Goal: Transaction & Acquisition: Purchase product/service

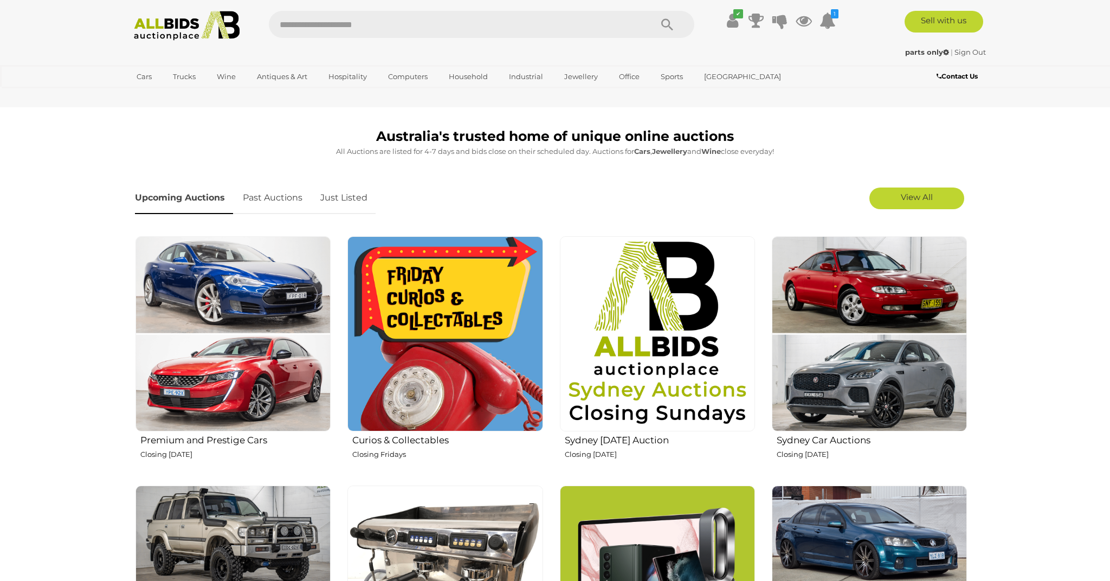
scroll to position [274, 0]
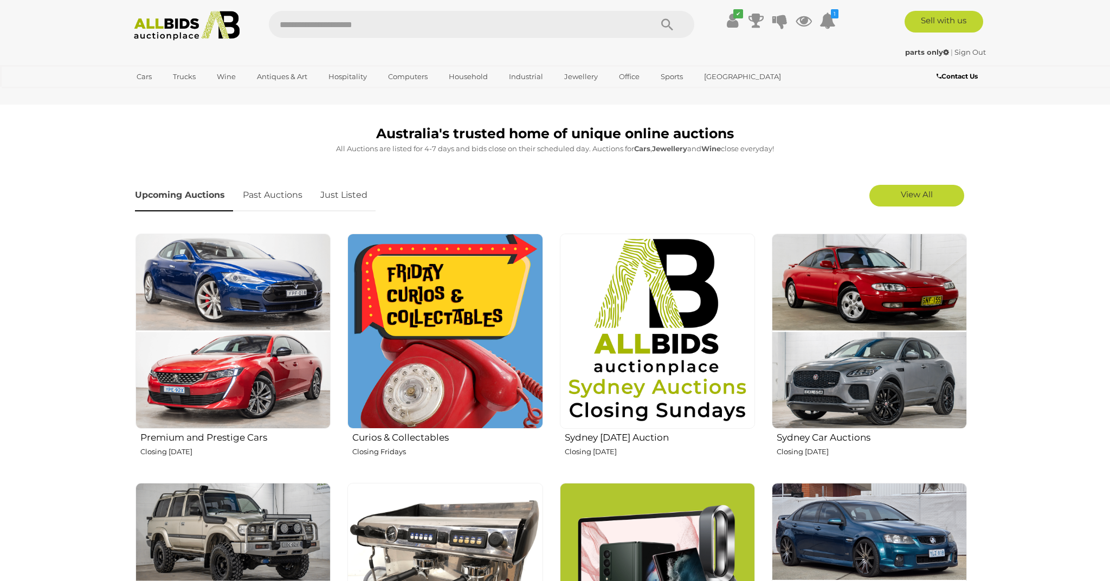
click at [372, 415] on img at bounding box center [445, 331] width 195 height 195
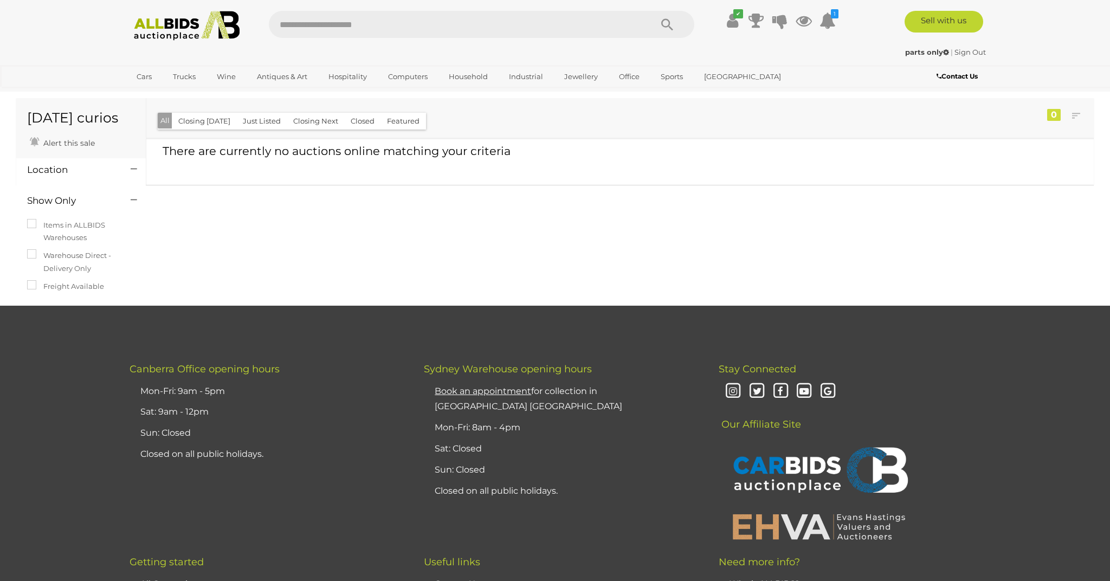
scroll to position [10, 0]
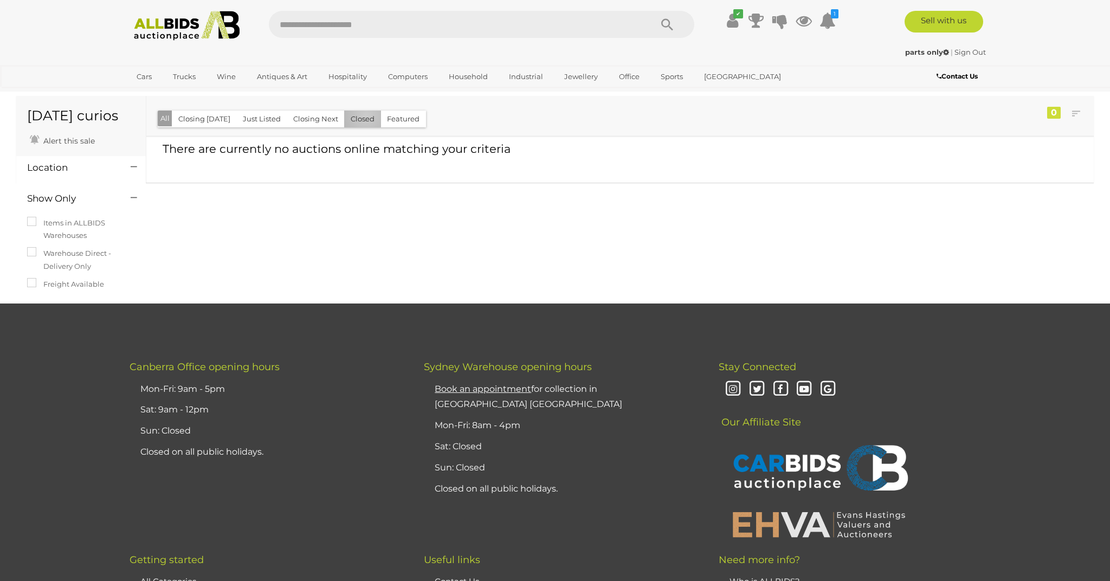
click at [362, 116] on button "Closed" at bounding box center [362, 119] width 37 height 17
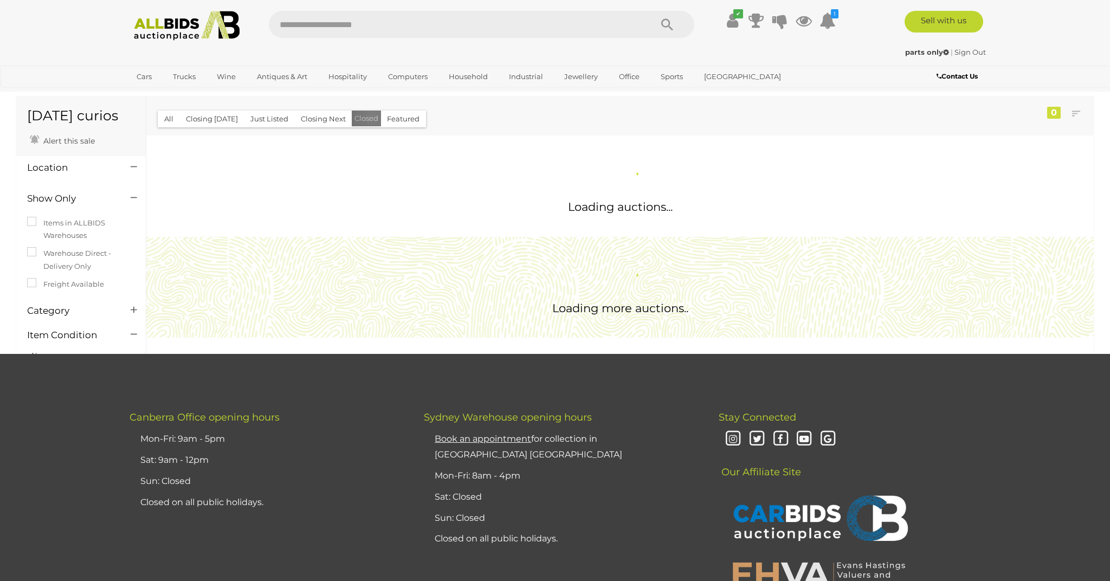
scroll to position [0, 0]
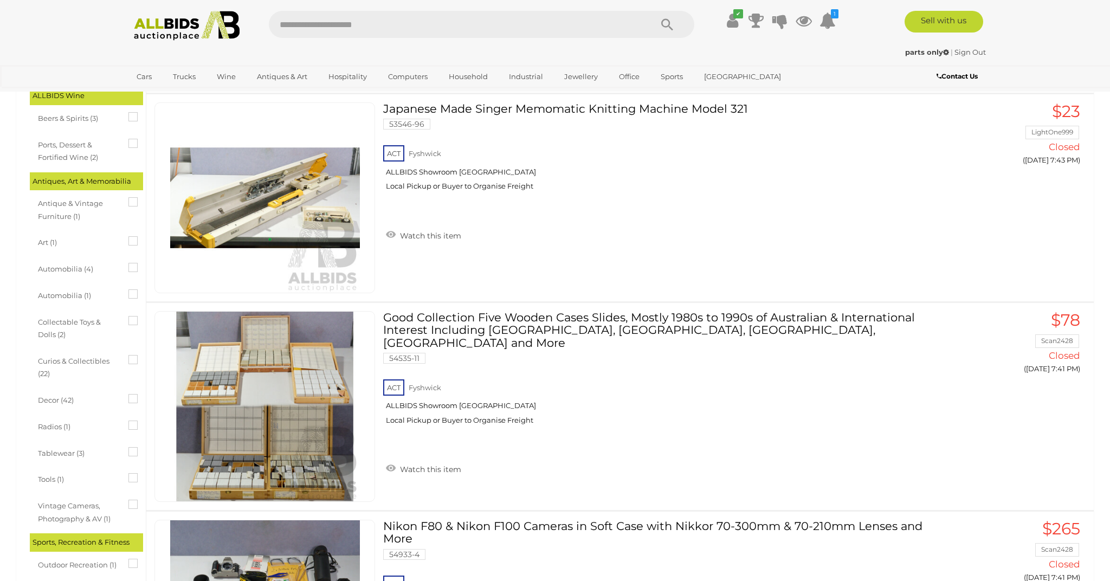
scroll to position [260, 0]
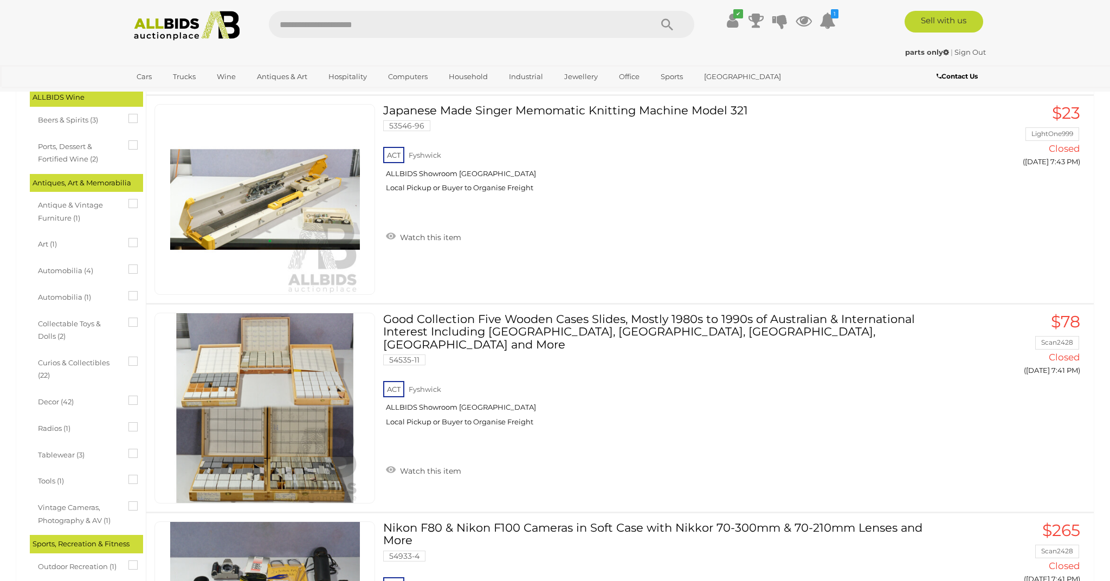
click at [56, 354] on span "Curios & Collectibles (22)" at bounding box center [78, 368] width 81 height 28
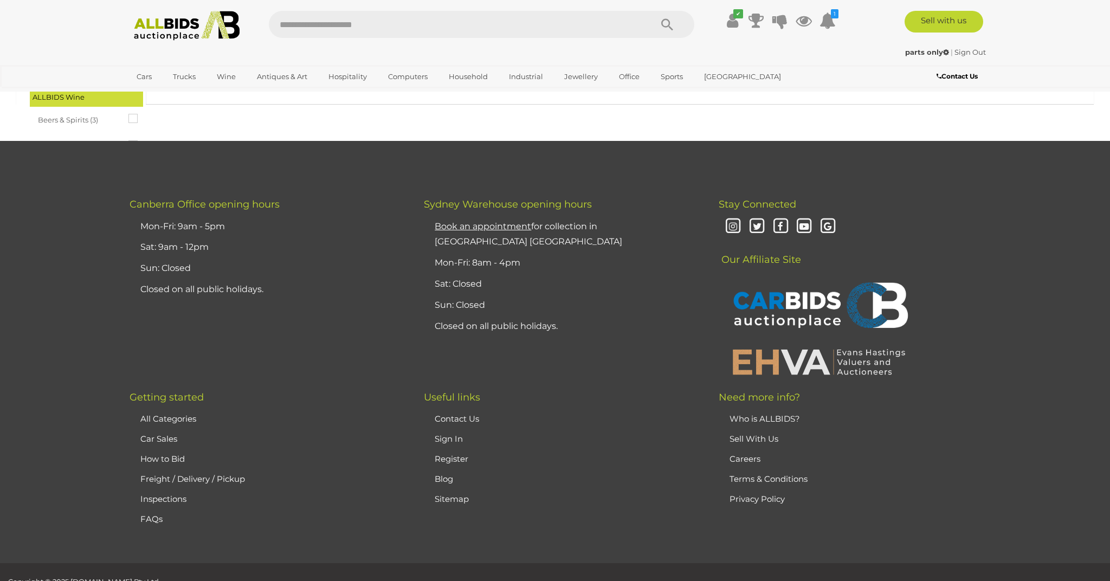
scroll to position [0, 0]
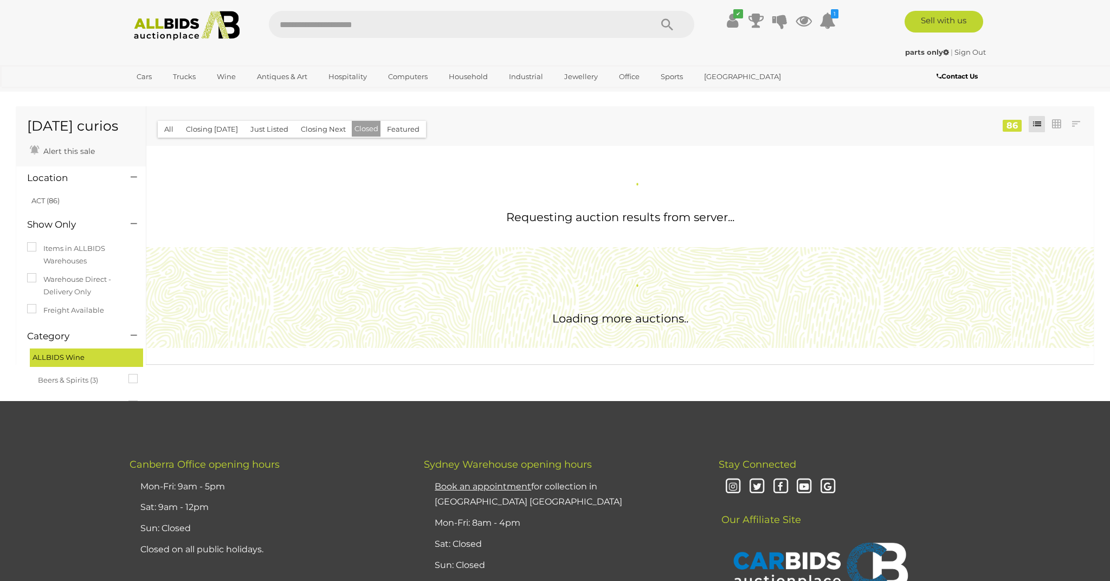
click at [383, 22] on input "text" at bounding box center [455, 24] width 372 height 27
type input "*******"
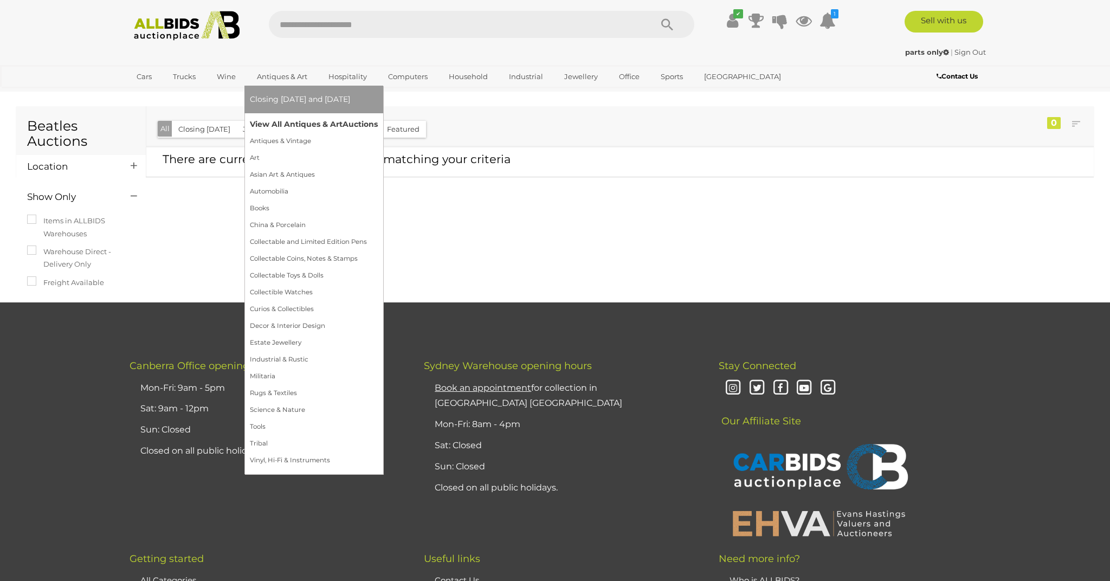
click at [276, 123] on link "View All Antiques & Art Auctions" at bounding box center [314, 124] width 128 height 17
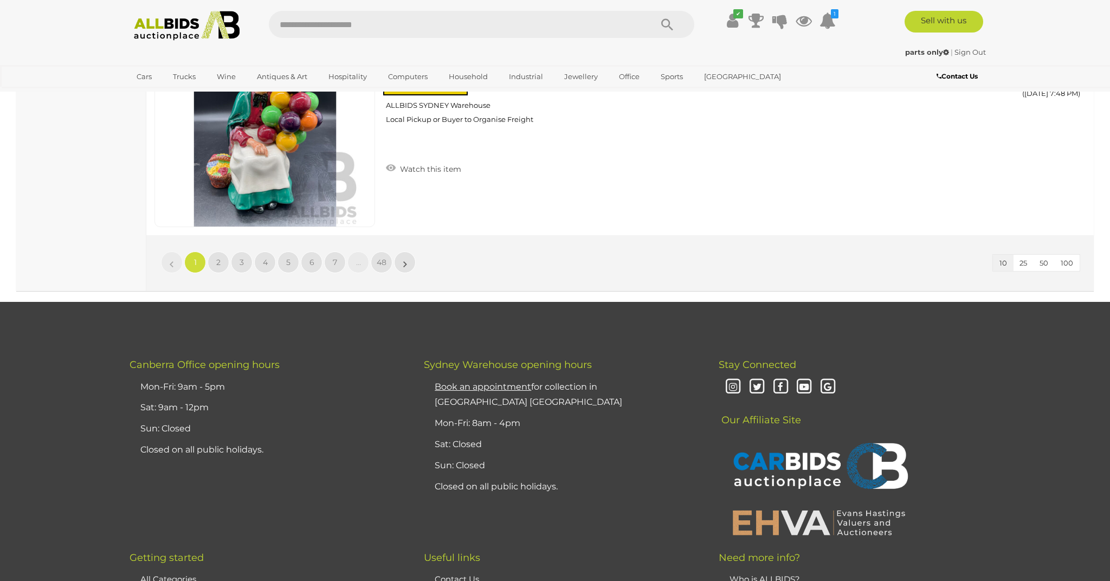
scroll to position [2160, 0]
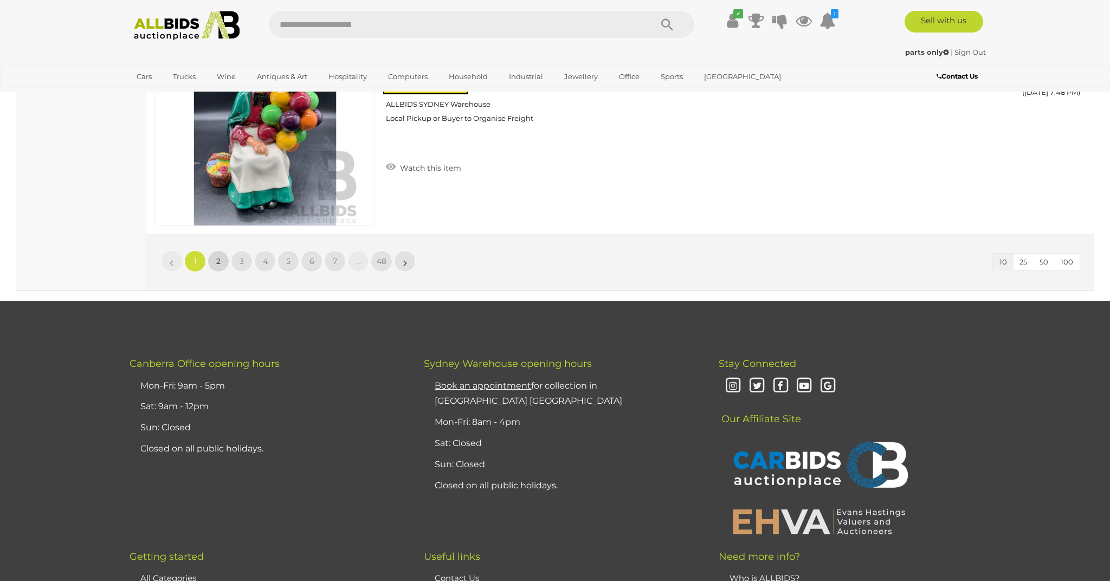
click at [218, 259] on span "2" at bounding box center [218, 261] width 4 height 10
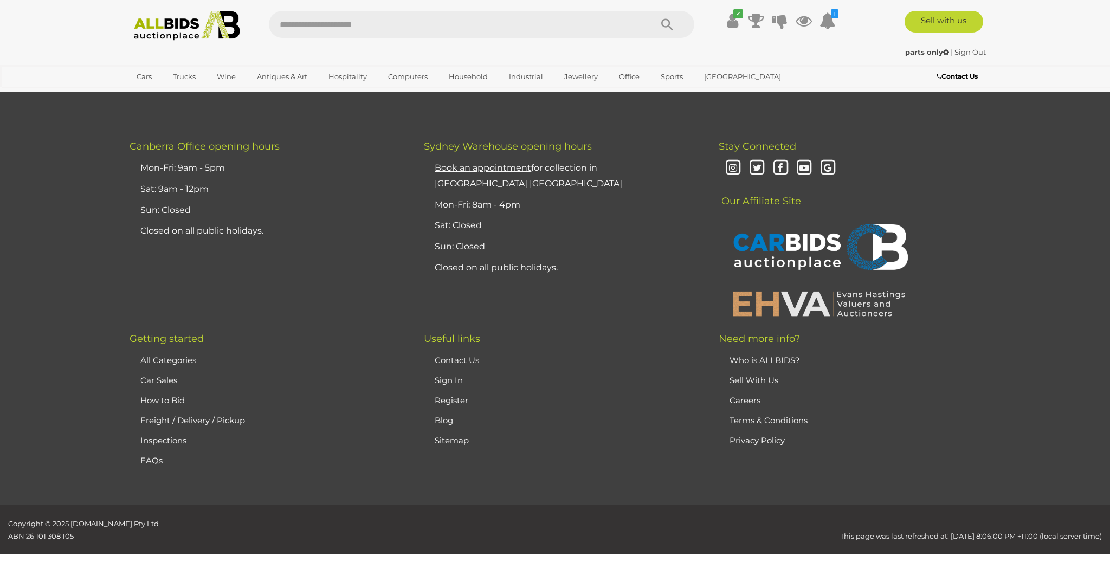
scroll to position [197, 0]
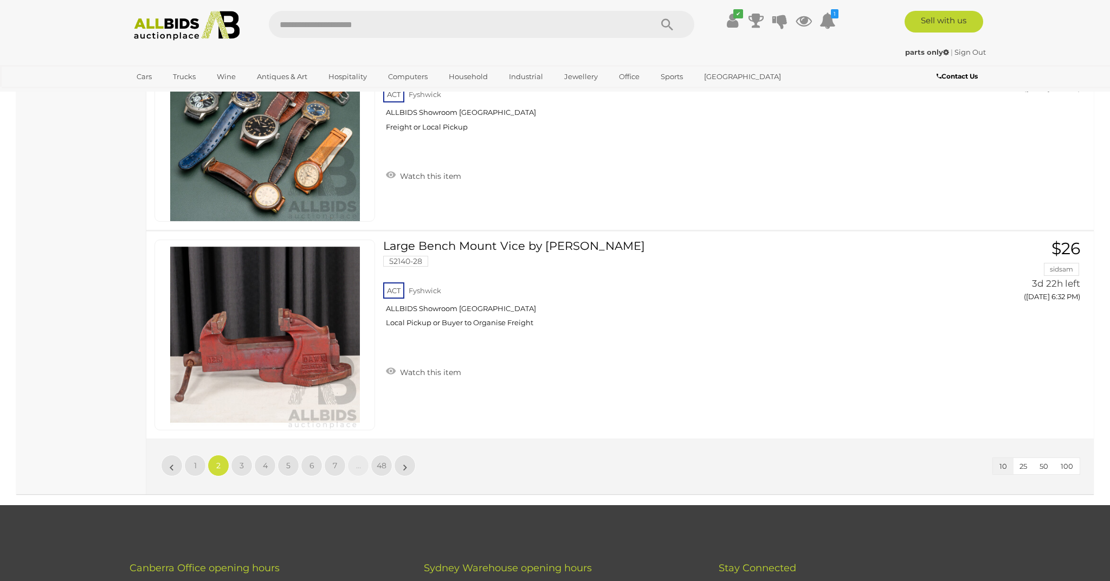
scroll to position [1957, 0]
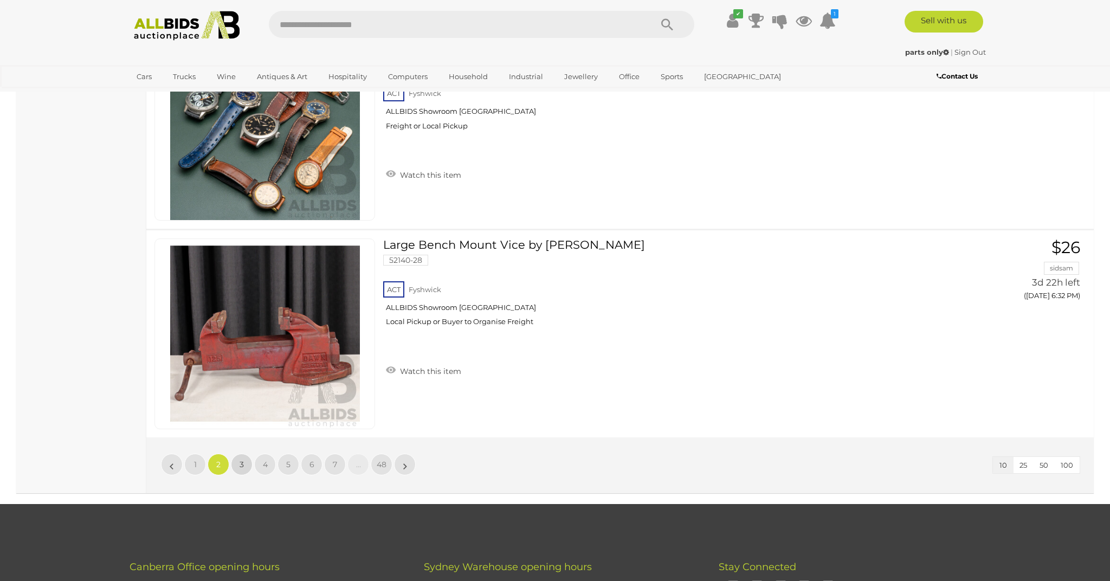
click at [237, 457] on link "3" at bounding box center [242, 465] width 22 height 22
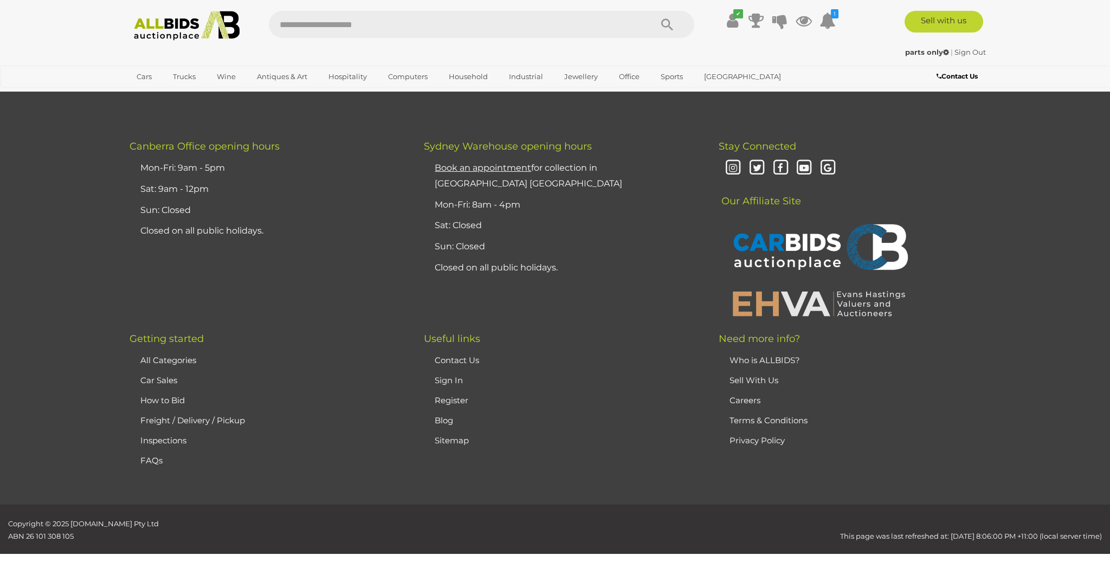
scroll to position [197, 0]
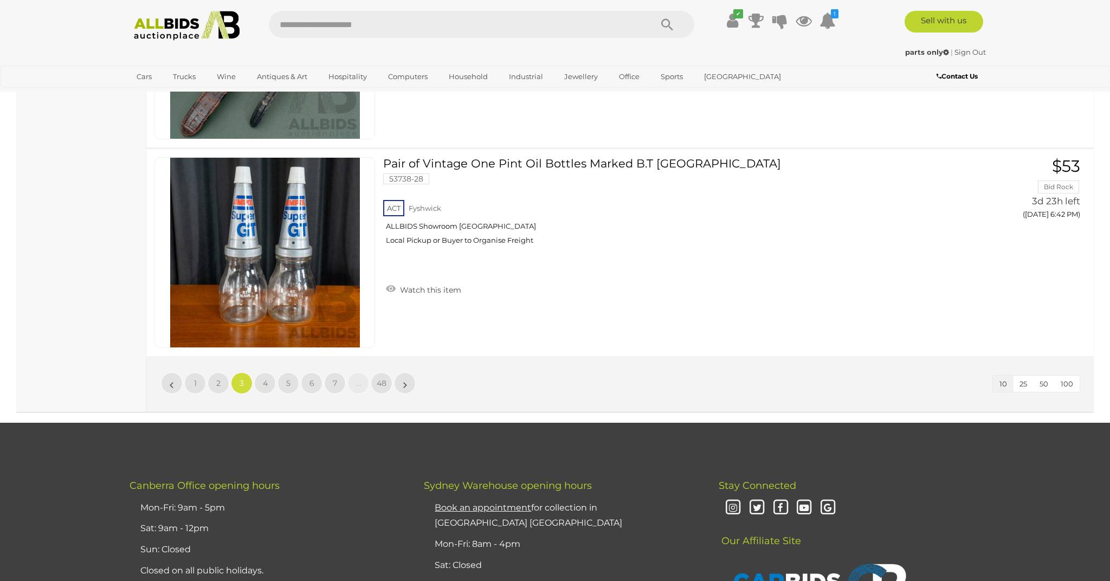
scroll to position [2039, 0]
click at [263, 378] on span "4" at bounding box center [265, 383] width 5 height 10
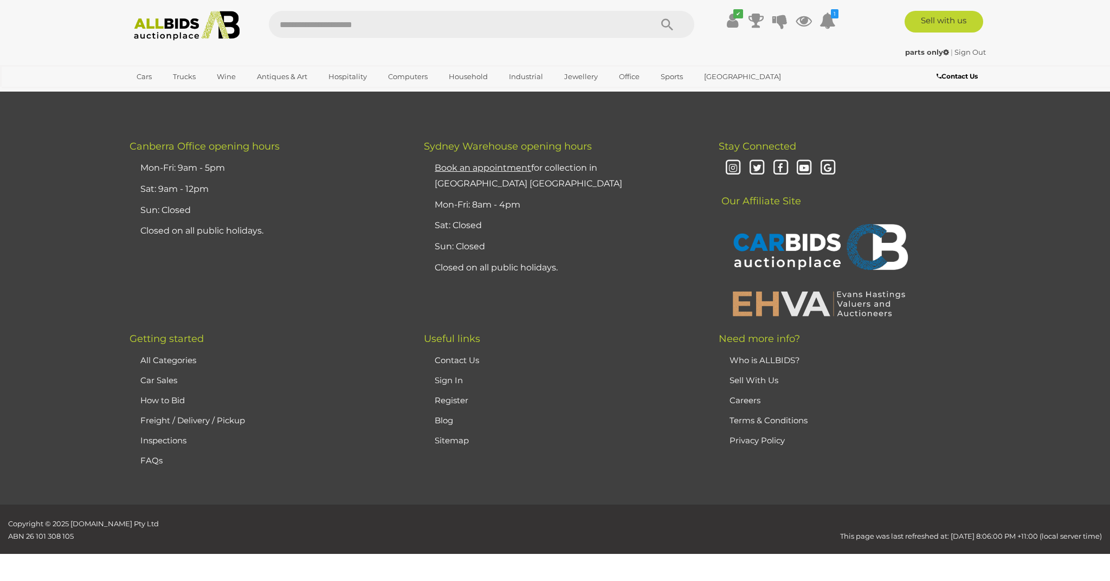
scroll to position [197, 0]
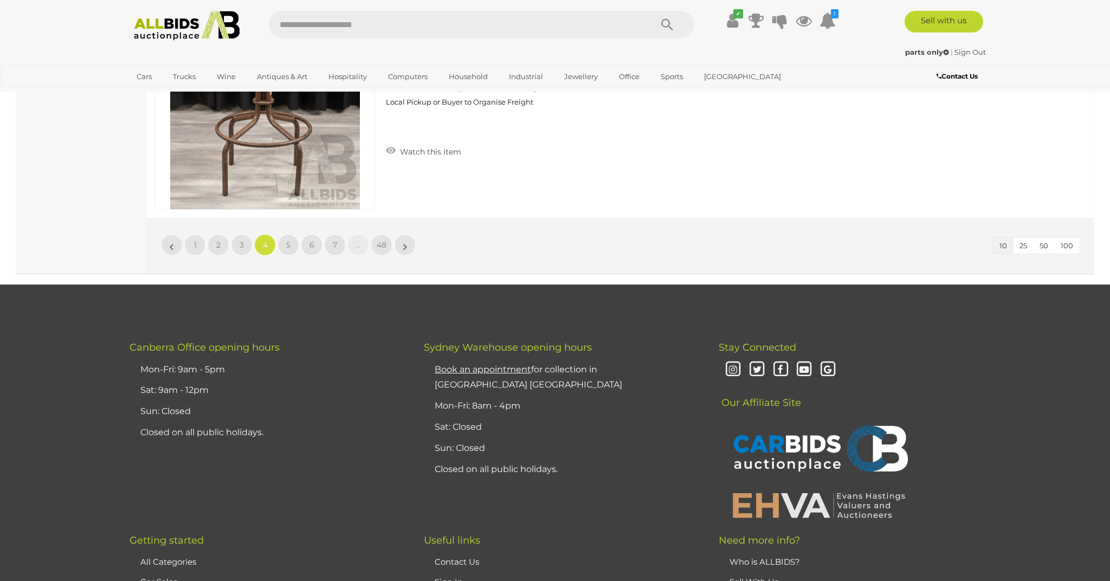
scroll to position [2178, 0]
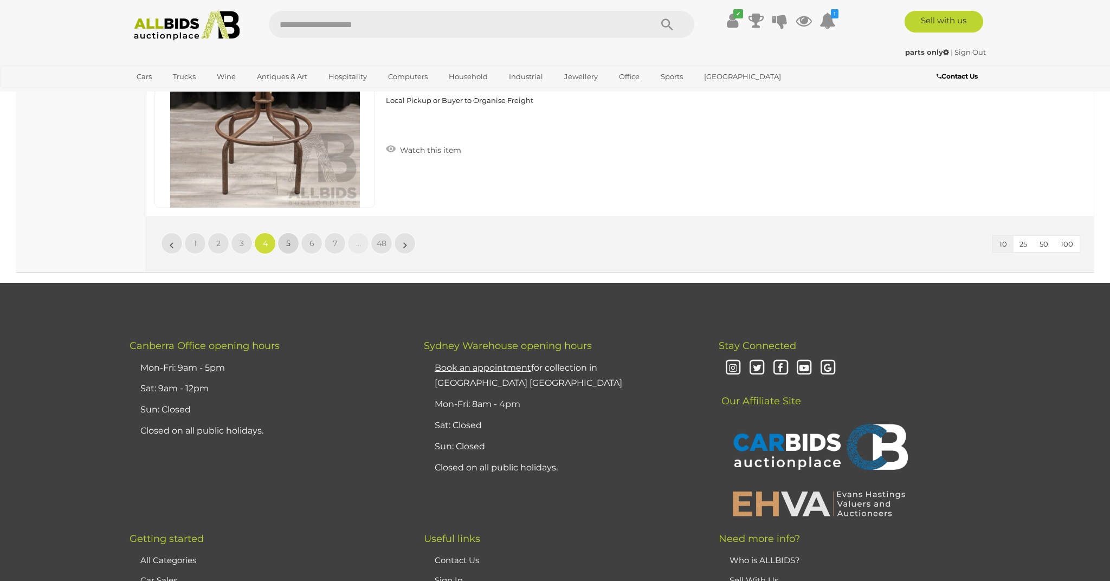
click at [287, 239] on span "5" at bounding box center [288, 244] width 4 height 10
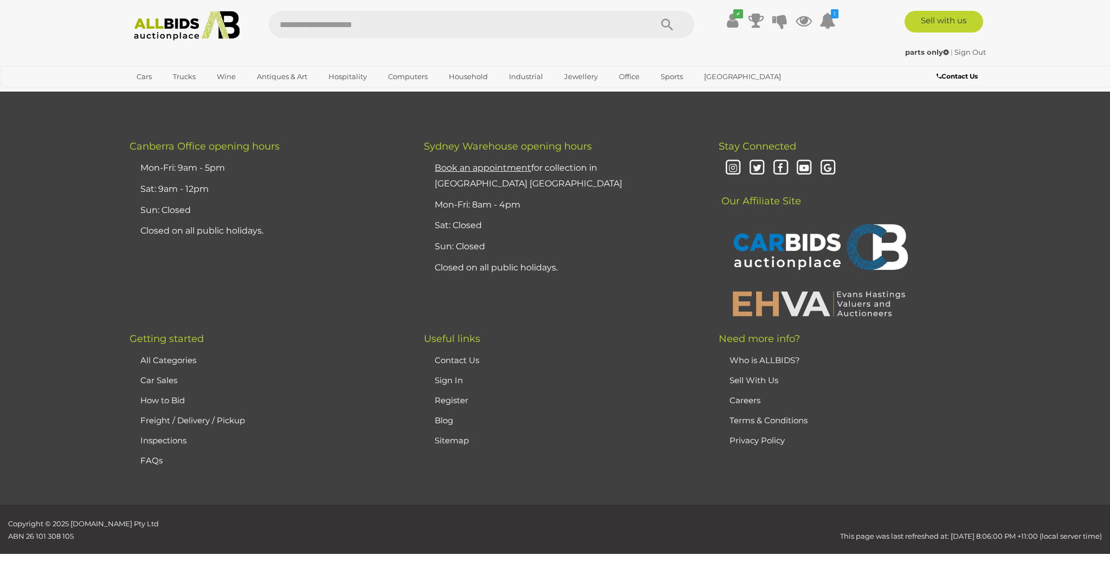
scroll to position [197, 0]
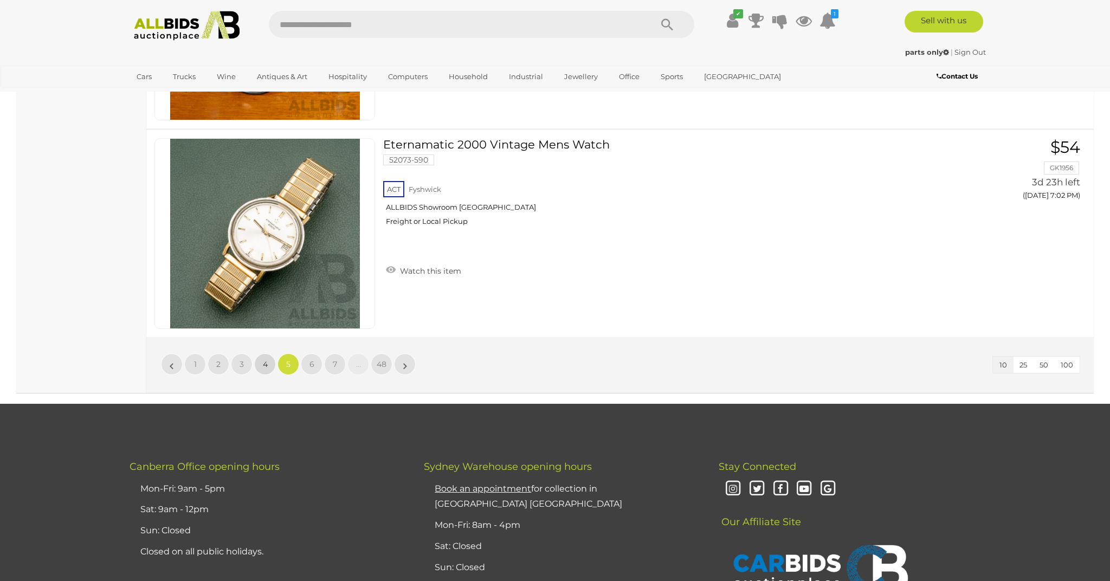
scroll to position [2059, 0]
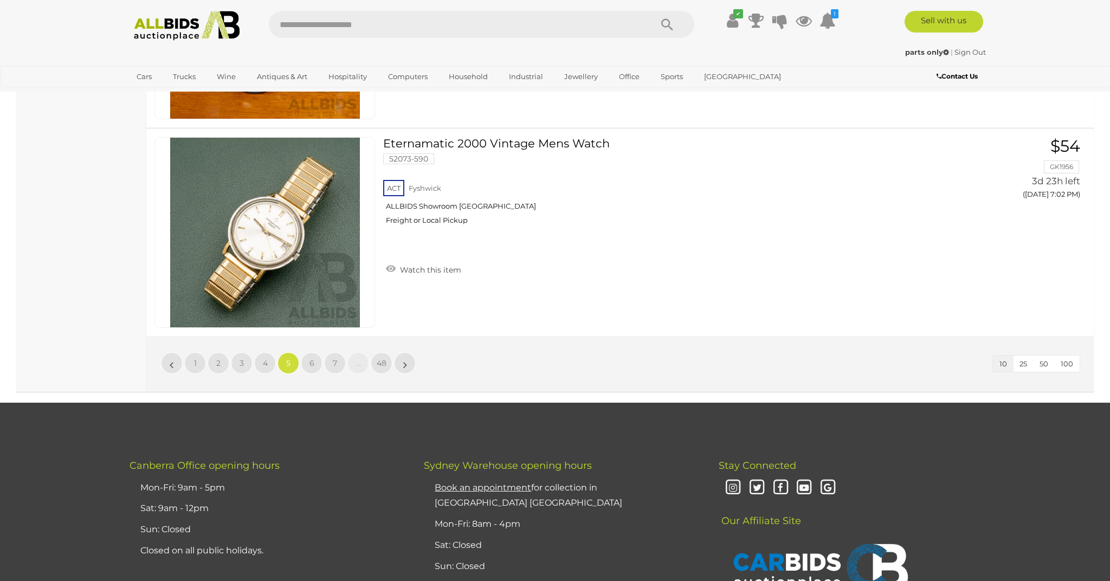
click at [312, 357] on link "6" at bounding box center [312, 363] width 22 height 22
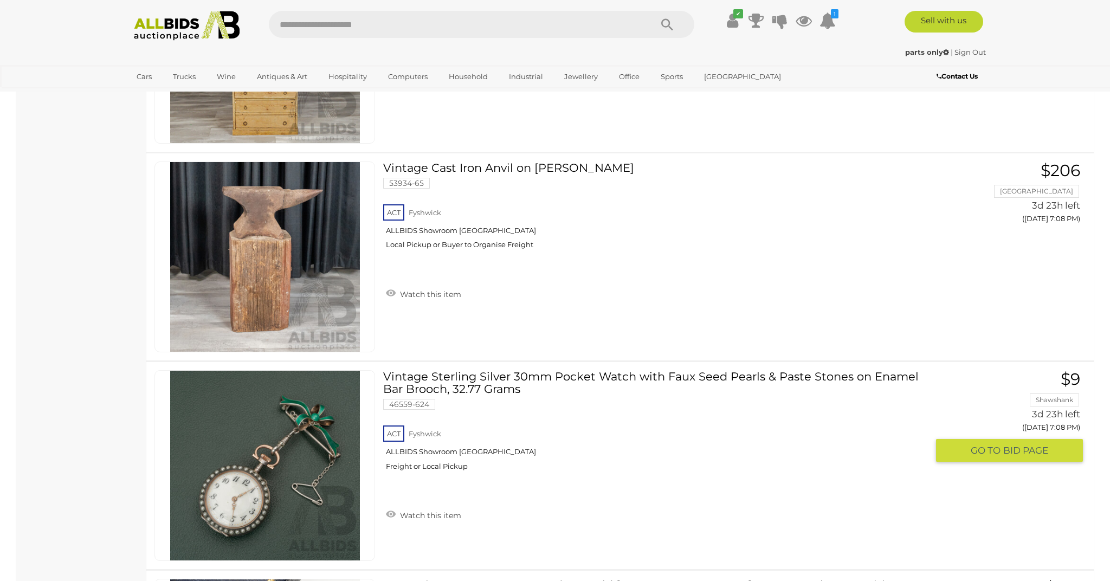
scroll to position [1403, 0]
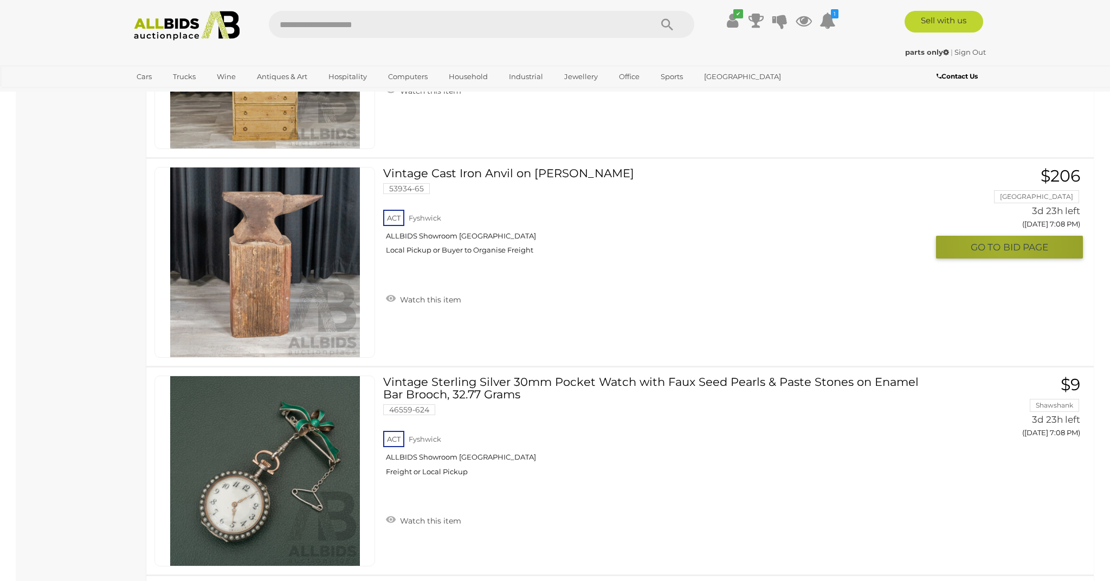
click at [1004, 241] on span "BID PAGE" at bounding box center [1026, 247] width 45 height 12
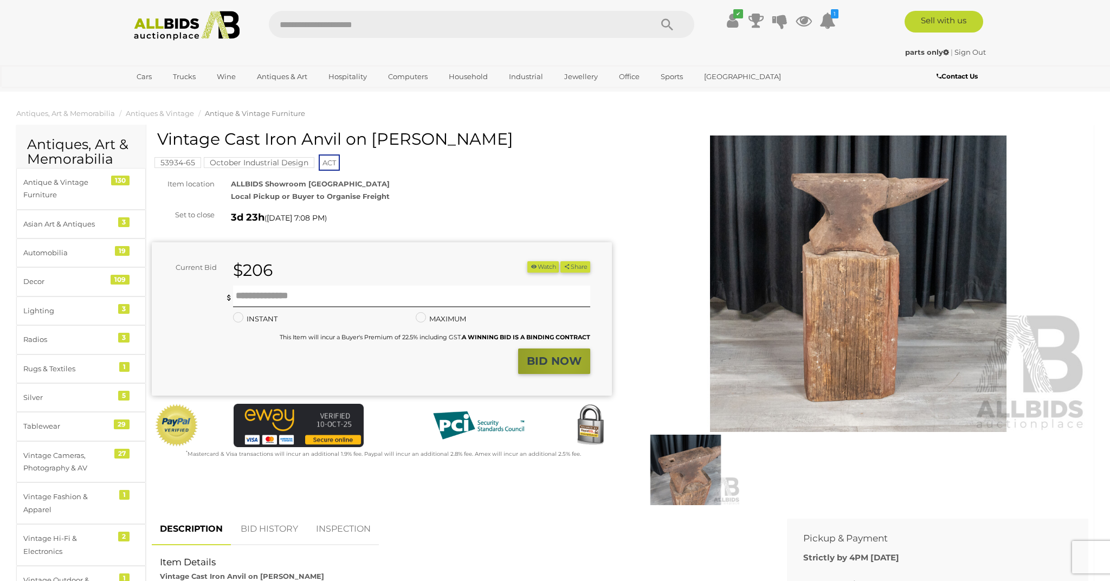
click at [568, 359] on strong "BID NOW" at bounding box center [554, 361] width 55 height 13
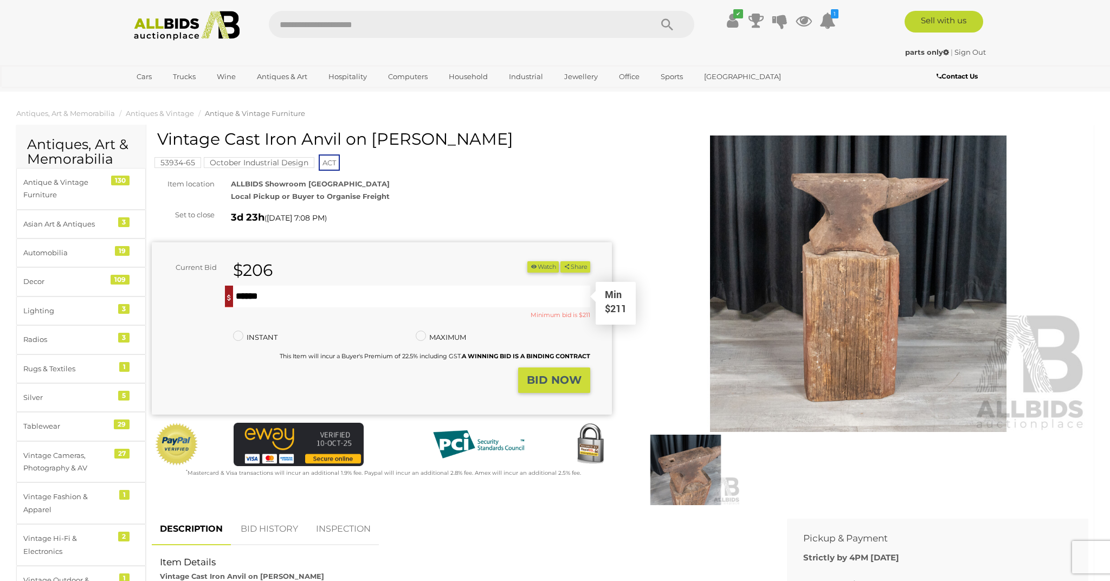
click at [344, 298] on input "text" at bounding box center [411, 297] width 357 height 22
click at [544, 375] on strong "BID NOW" at bounding box center [554, 380] width 55 height 13
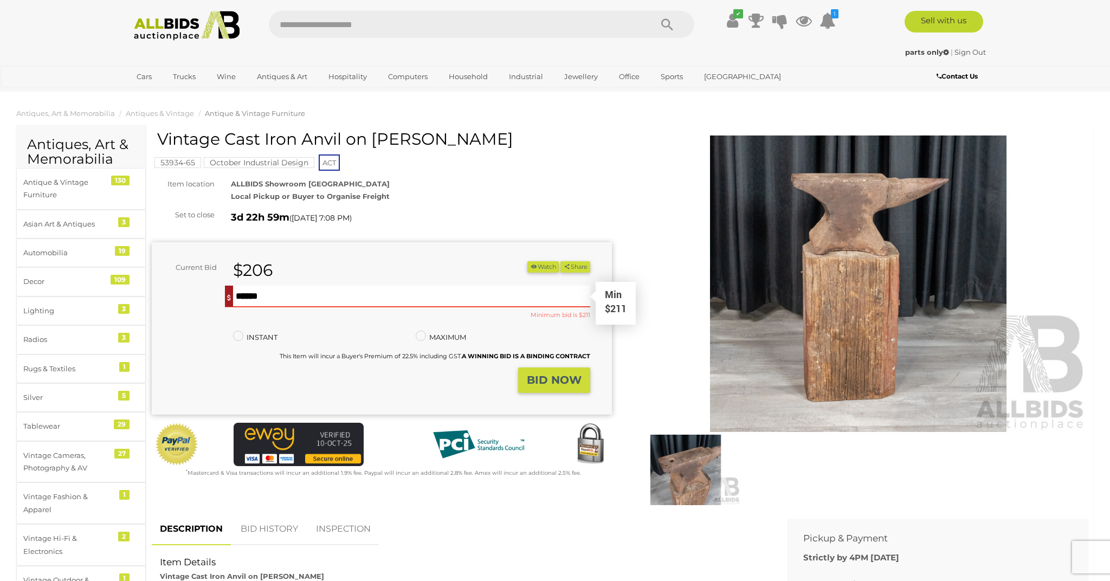
click at [255, 297] on input "***" at bounding box center [411, 297] width 357 height 22
type input "*"
type input "***"
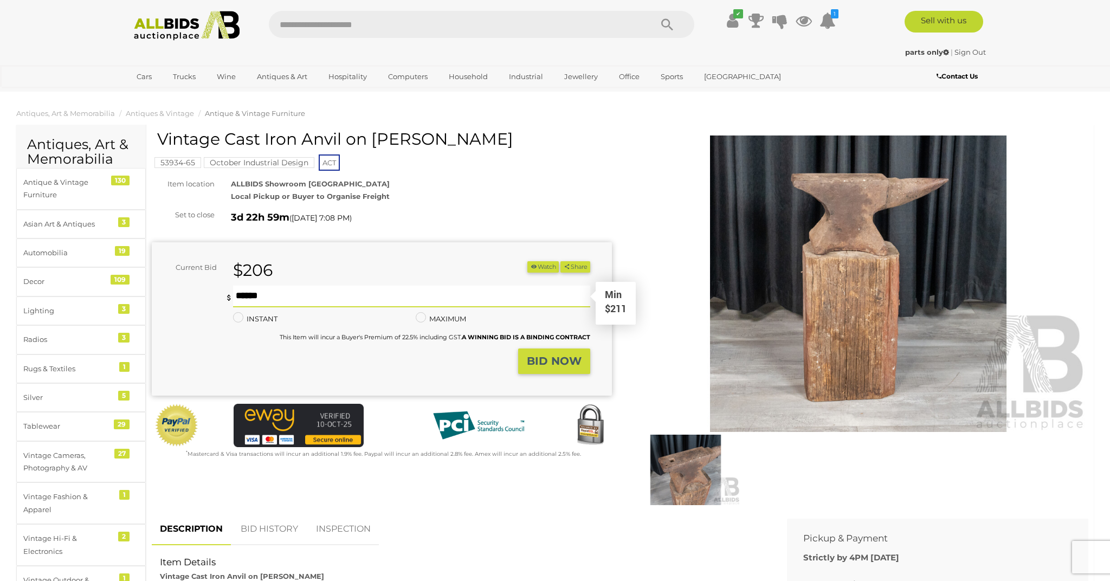
scroll to position [0, 1]
click at [564, 363] on button "BID NOW" at bounding box center [554, 361] width 72 height 25
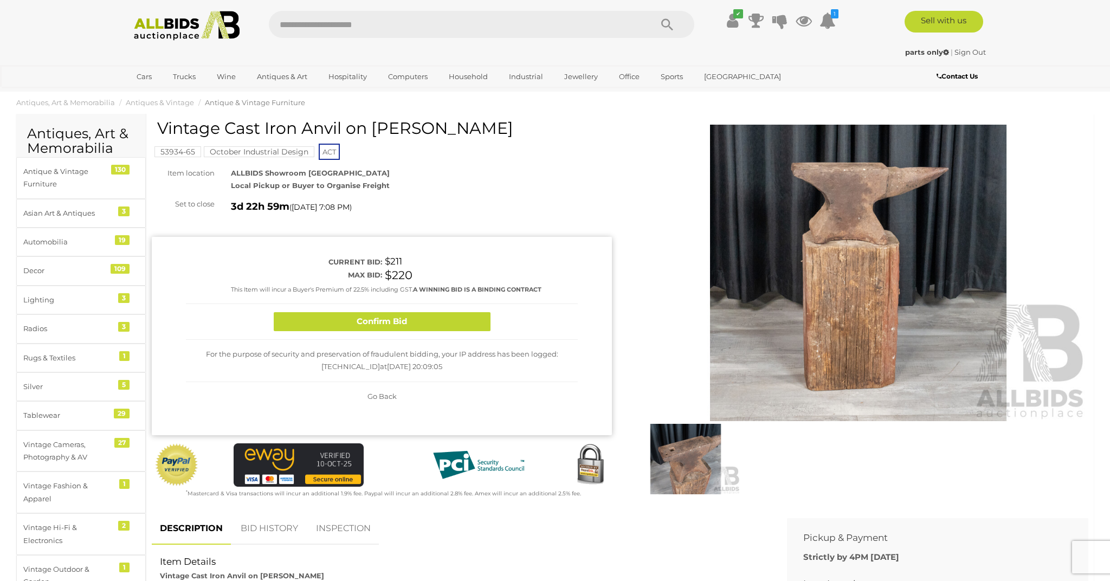
scroll to position [14, 0]
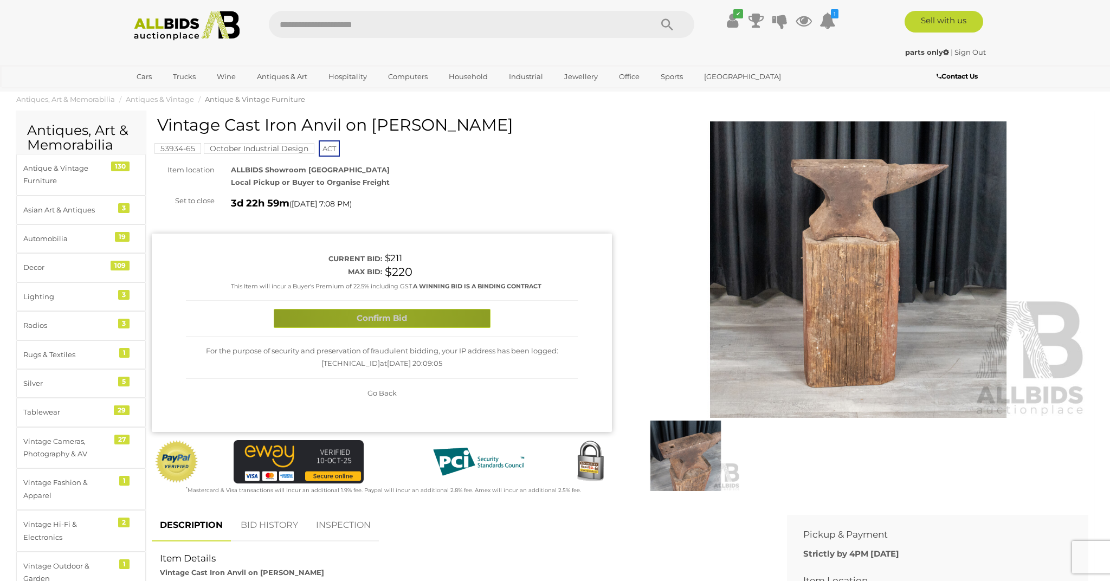
click at [381, 318] on button "Confirm Bid" at bounding box center [382, 318] width 217 height 19
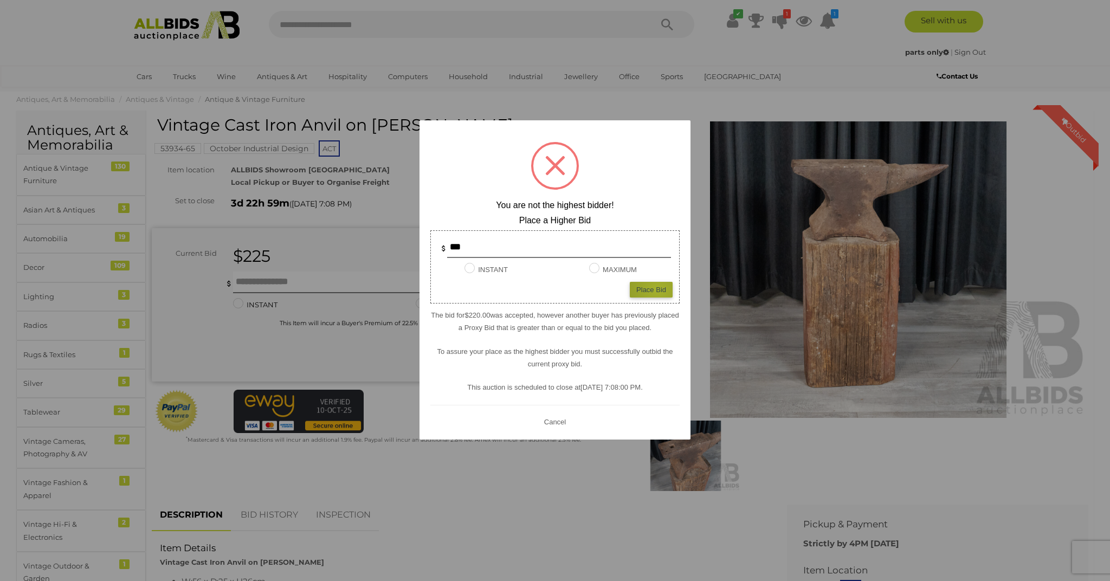
click at [657, 288] on div "Place Bid" at bounding box center [651, 290] width 43 height 16
type input "***"
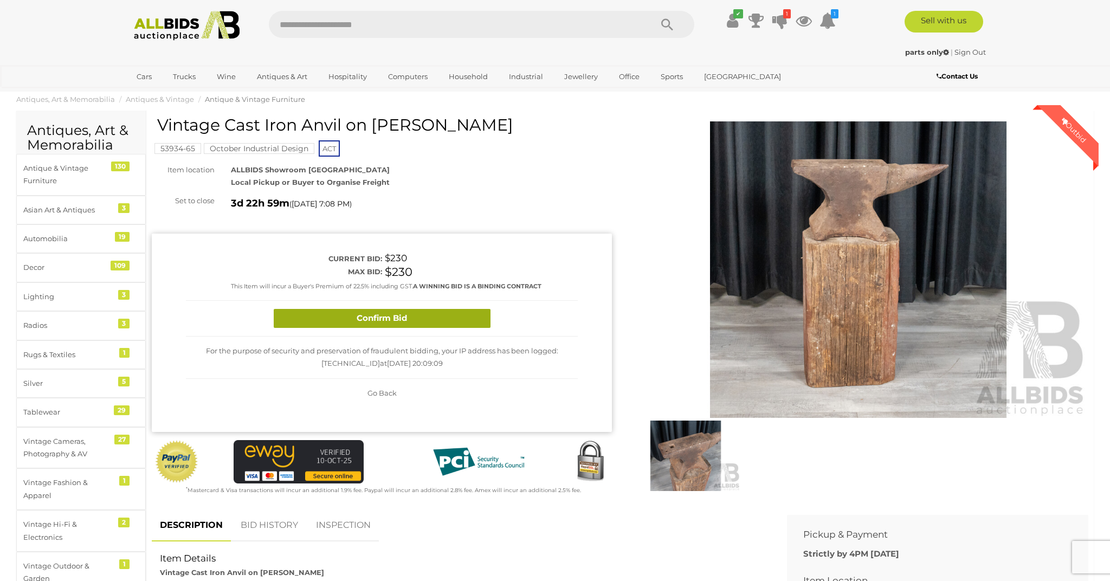
click at [432, 318] on button "Confirm Bid" at bounding box center [382, 318] width 217 height 19
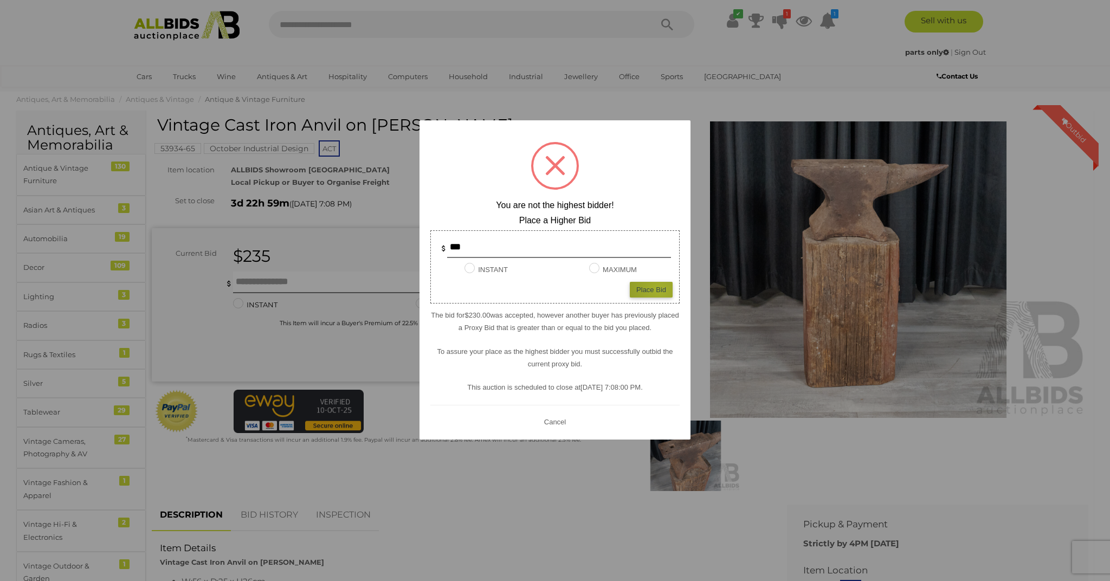
click at [659, 289] on div "Place Bid" at bounding box center [651, 290] width 43 height 16
type input "***"
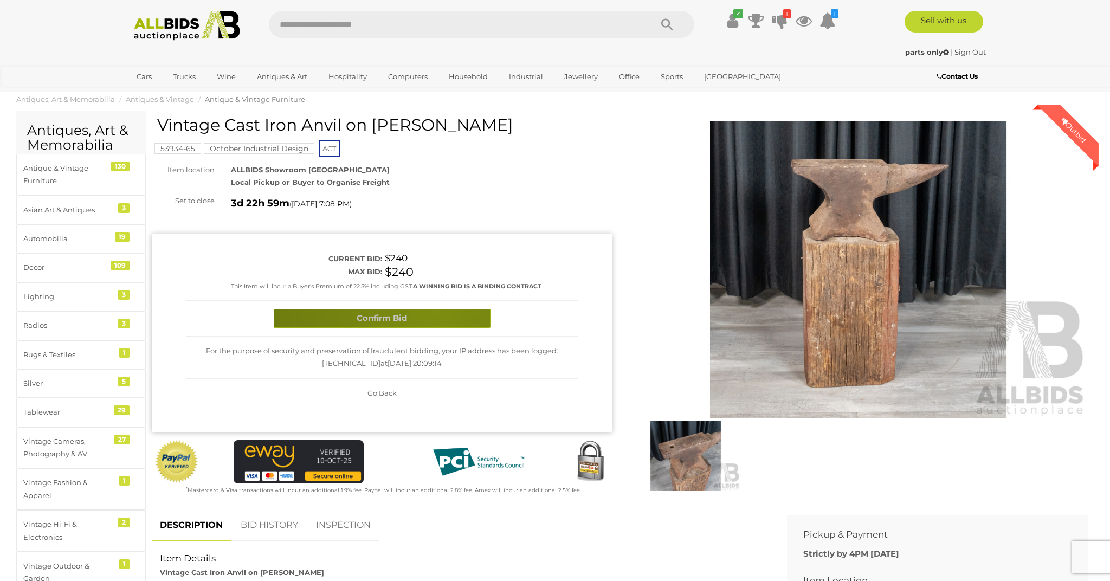
click at [436, 312] on button "Confirm Bid" at bounding box center [382, 318] width 217 height 19
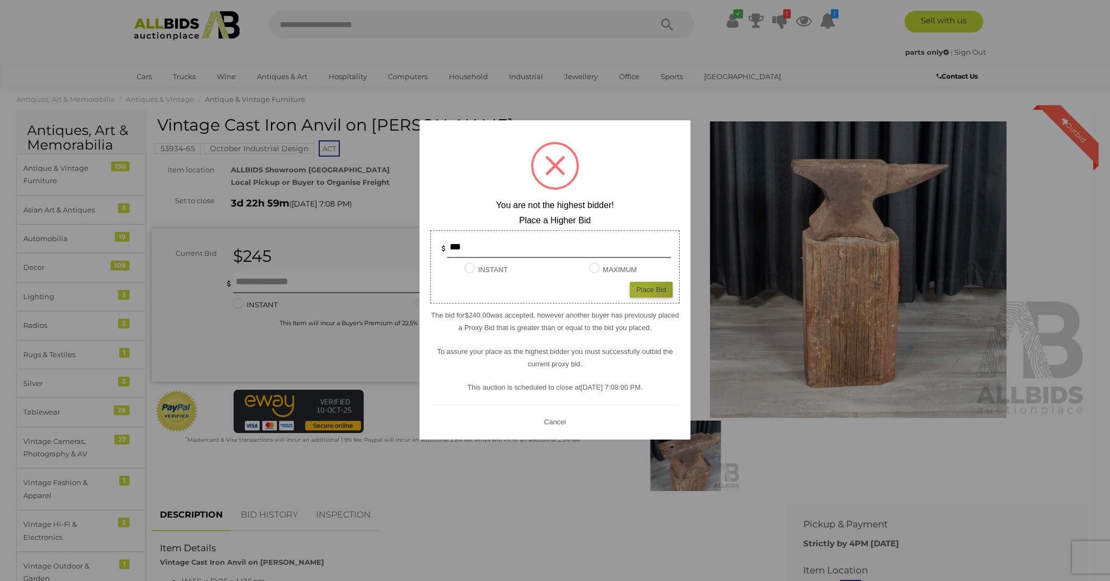
click at [638, 291] on div "Place Bid" at bounding box center [651, 290] width 43 height 16
type input "***"
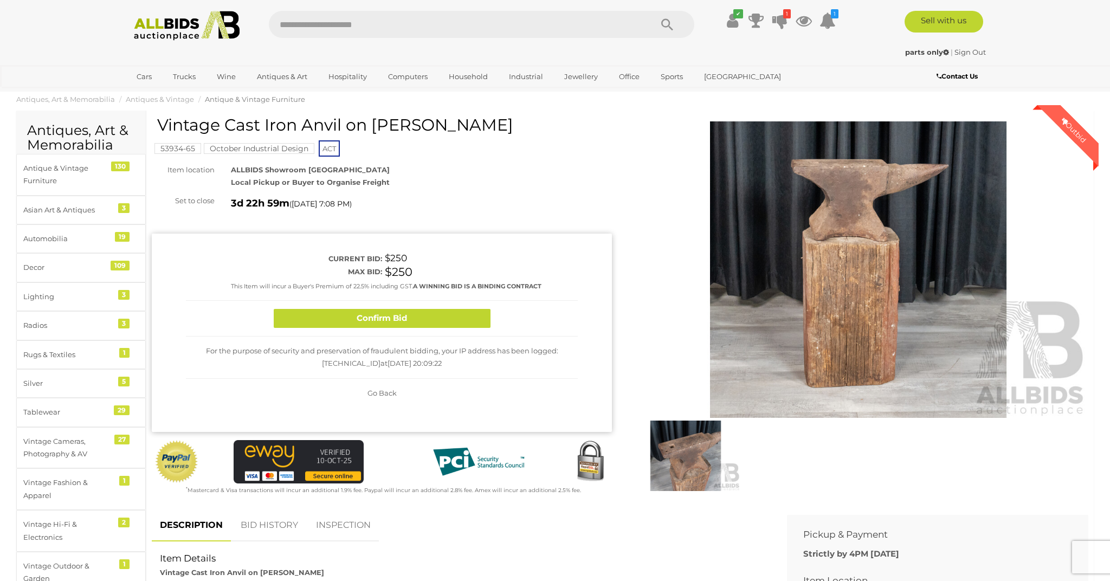
click at [395, 311] on button "Confirm Bid" at bounding box center [382, 318] width 217 height 19
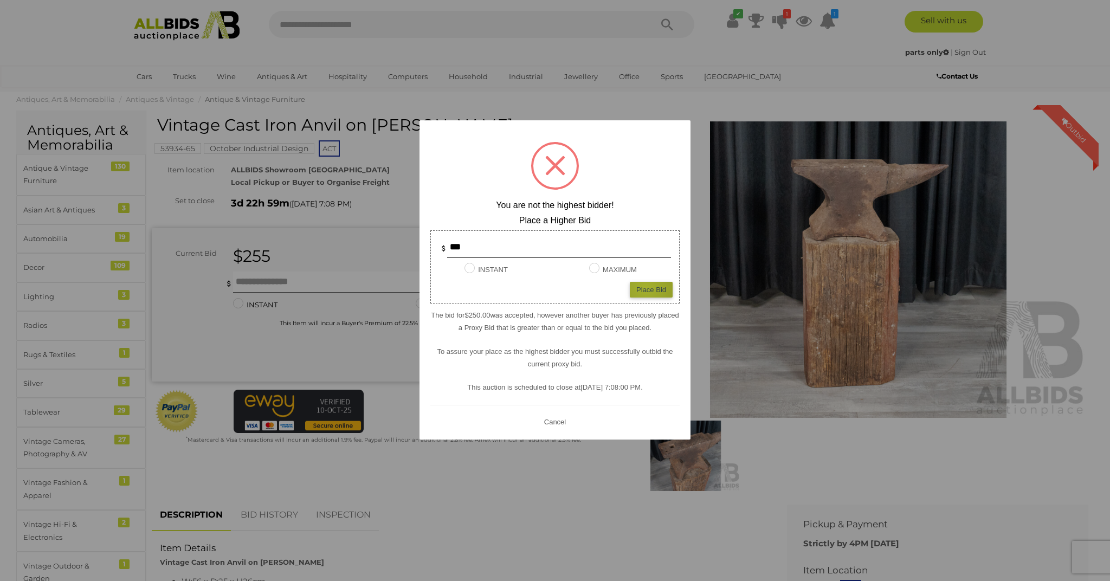
click at [646, 287] on div "Place Bid" at bounding box center [651, 290] width 43 height 16
type input "***"
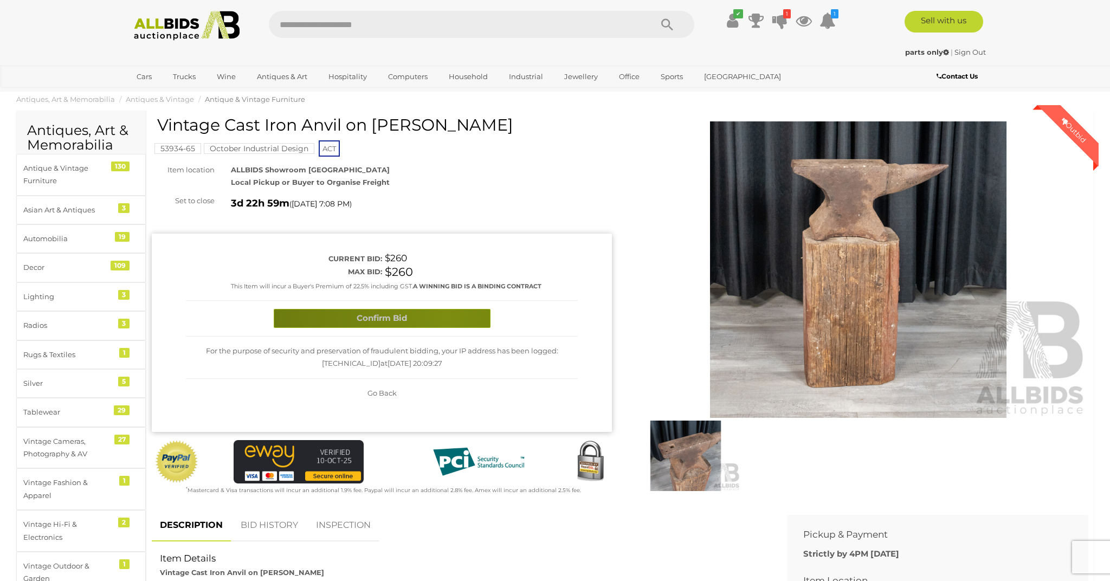
click at [446, 313] on button "Confirm Bid" at bounding box center [382, 318] width 217 height 19
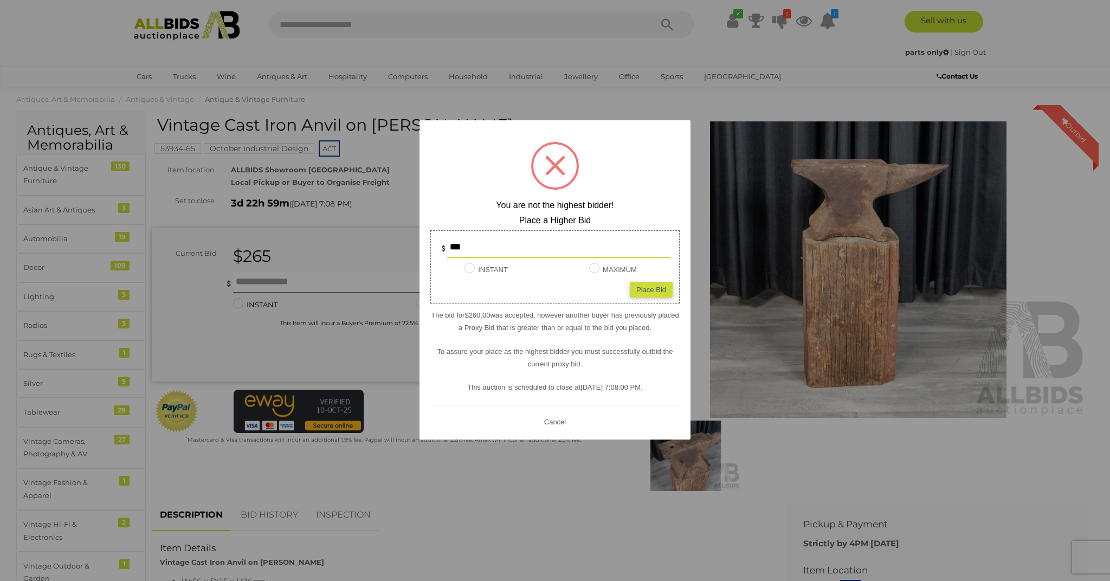
click at [663, 284] on div "Place Bid" at bounding box center [651, 290] width 43 height 16
type input "***"
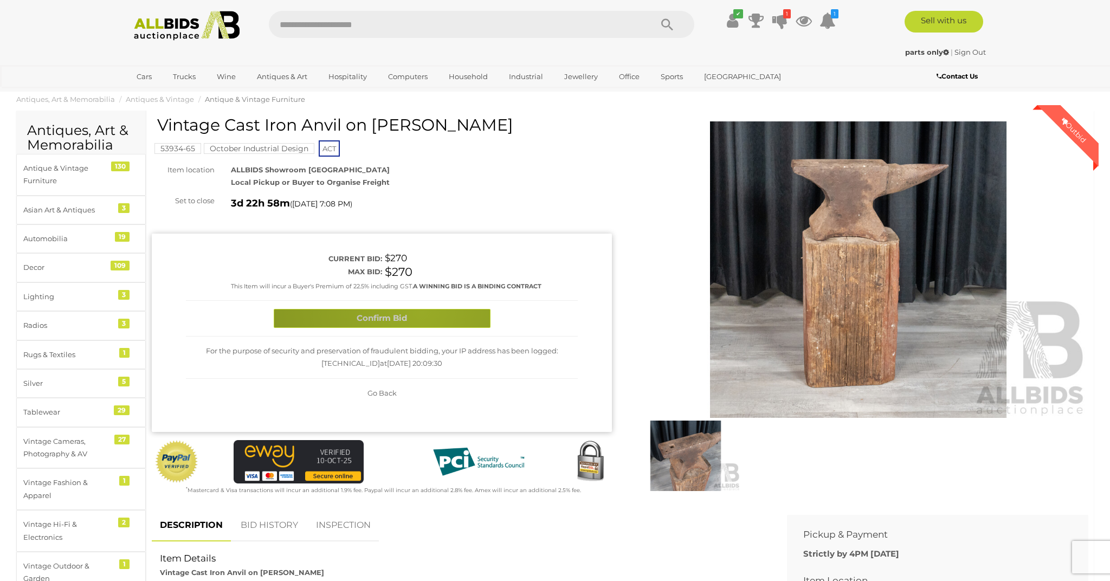
click at [421, 310] on button "Confirm Bid" at bounding box center [382, 318] width 217 height 19
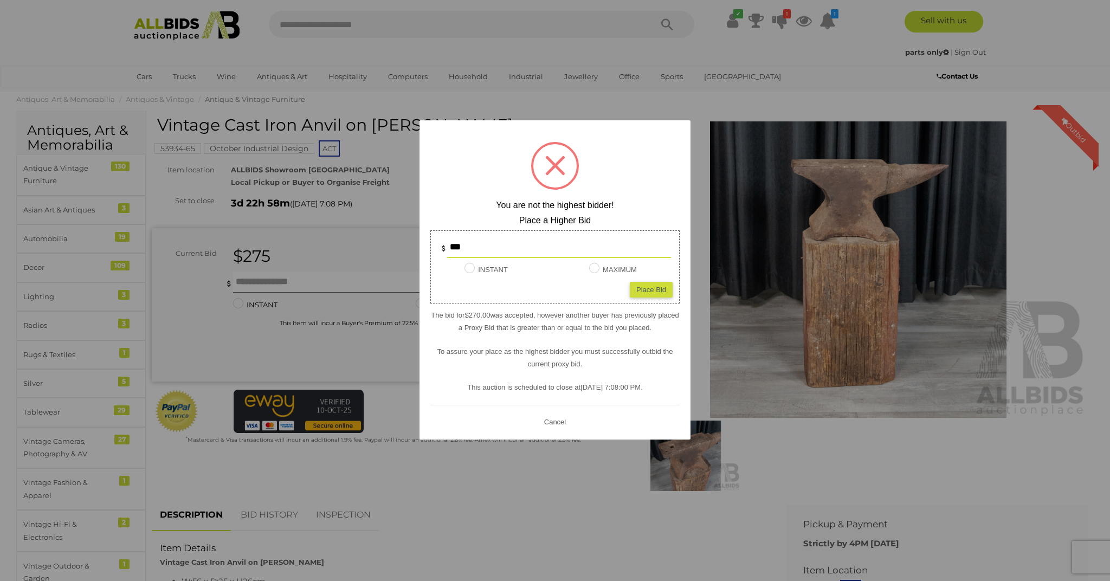
click at [646, 283] on div "Place Bid" at bounding box center [651, 290] width 43 height 16
type input "***"
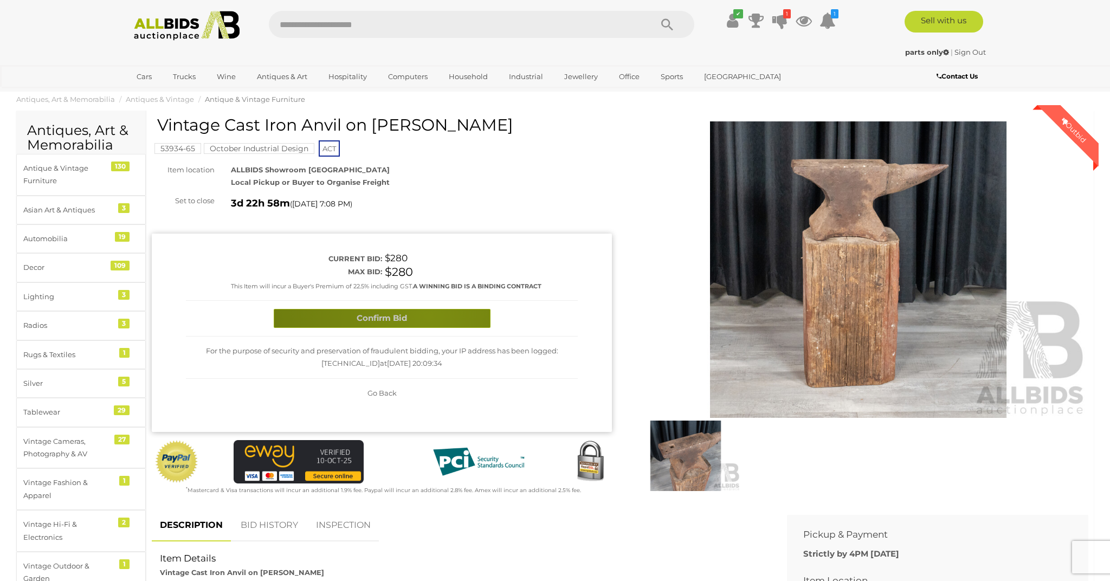
click at [428, 314] on button "Confirm Bid" at bounding box center [382, 318] width 217 height 19
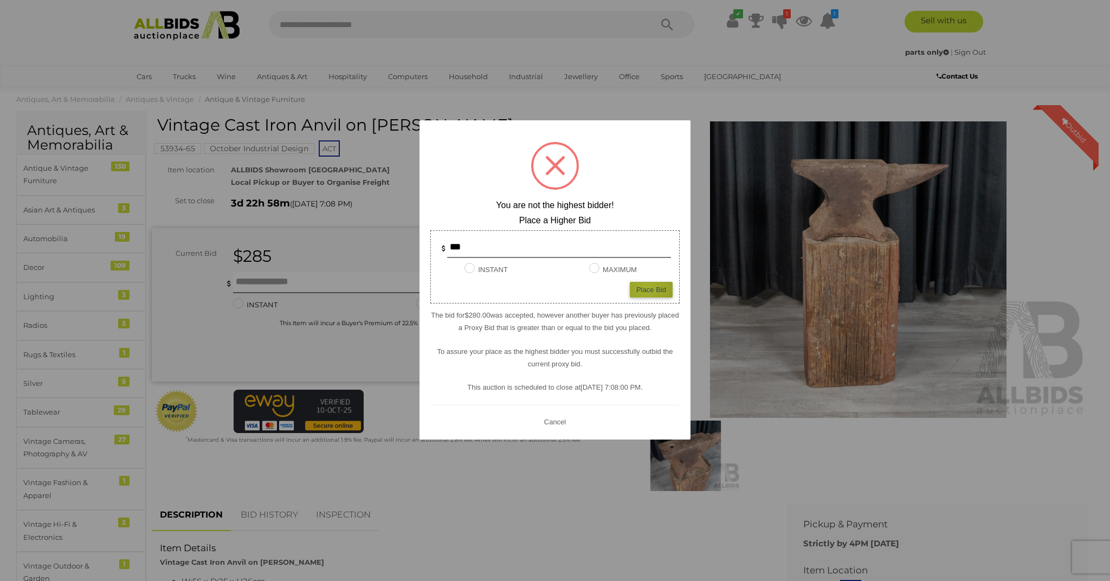
click at [647, 286] on div "Place Bid" at bounding box center [651, 290] width 43 height 16
type input "***"
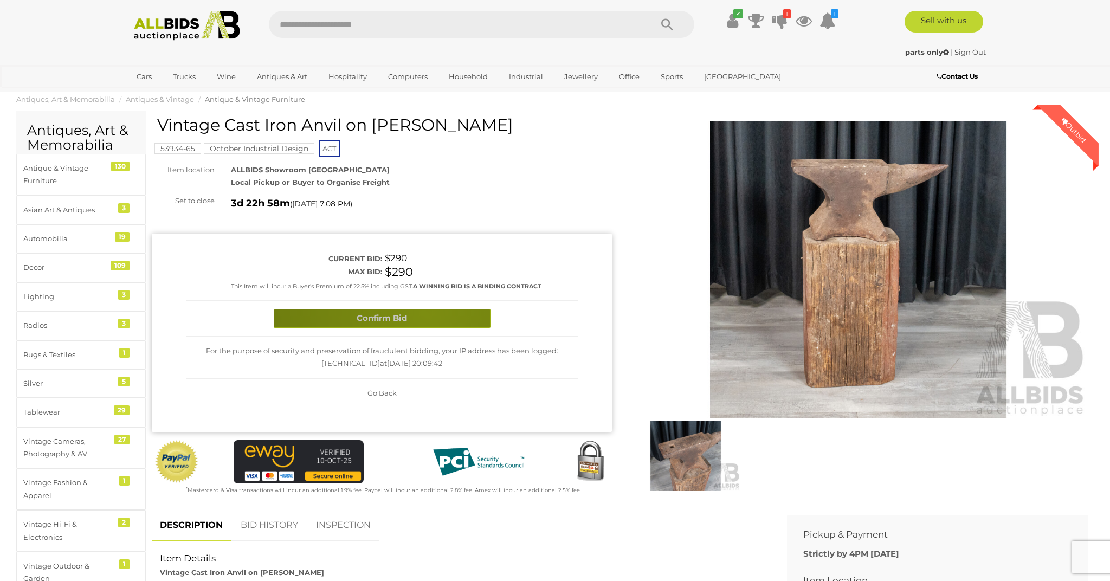
click at [426, 313] on button "Confirm Bid" at bounding box center [382, 318] width 217 height 19
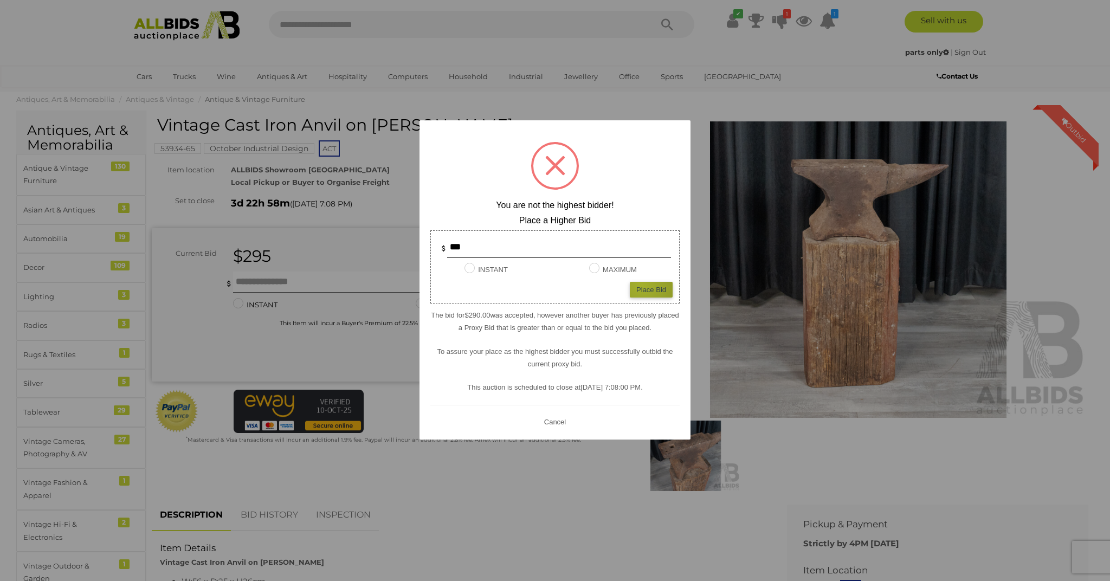
click at [642, 284] on div "Place Bid" at bounding box center [651, 290] width 43 height 16
type input "***"
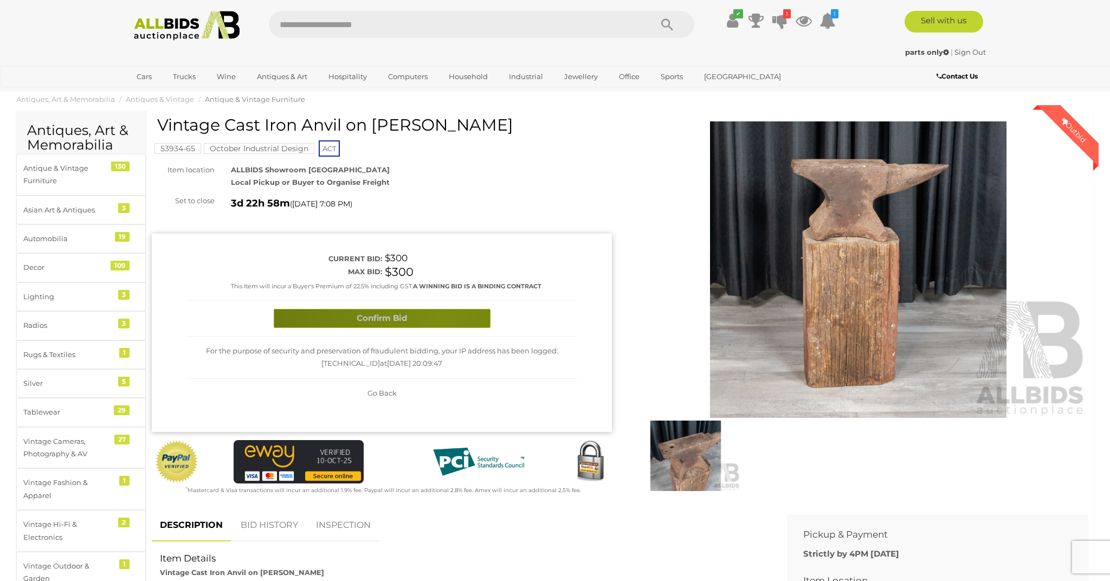
click at [441, 311] on button "Confirm Bid" at bounding box center [382, 318] width 217 height 19
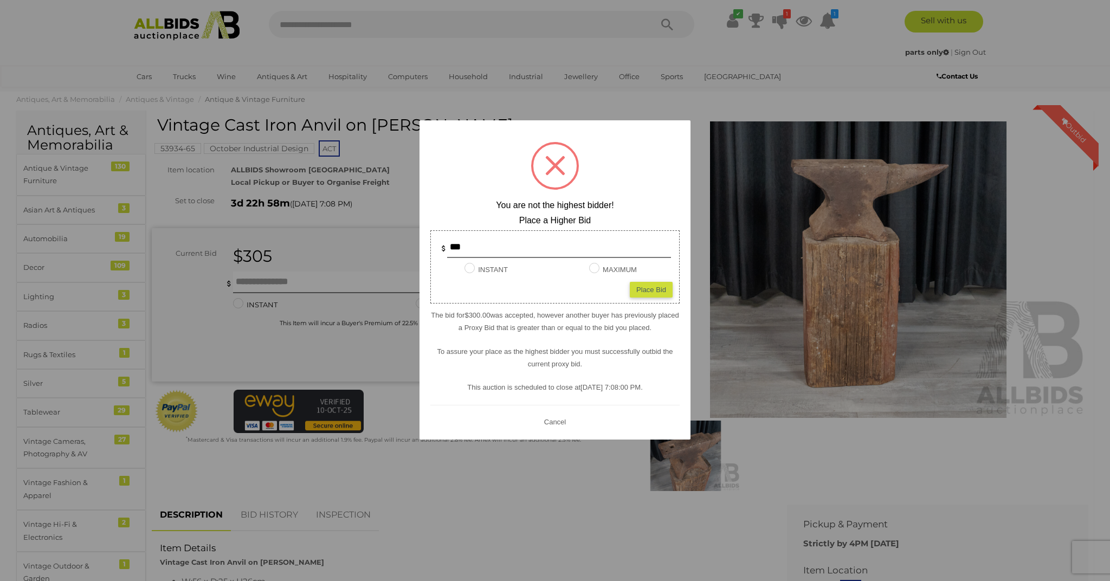
click at [651, 282] on div "Place Bid" at bounding box center [651, 290] width 43 height 16
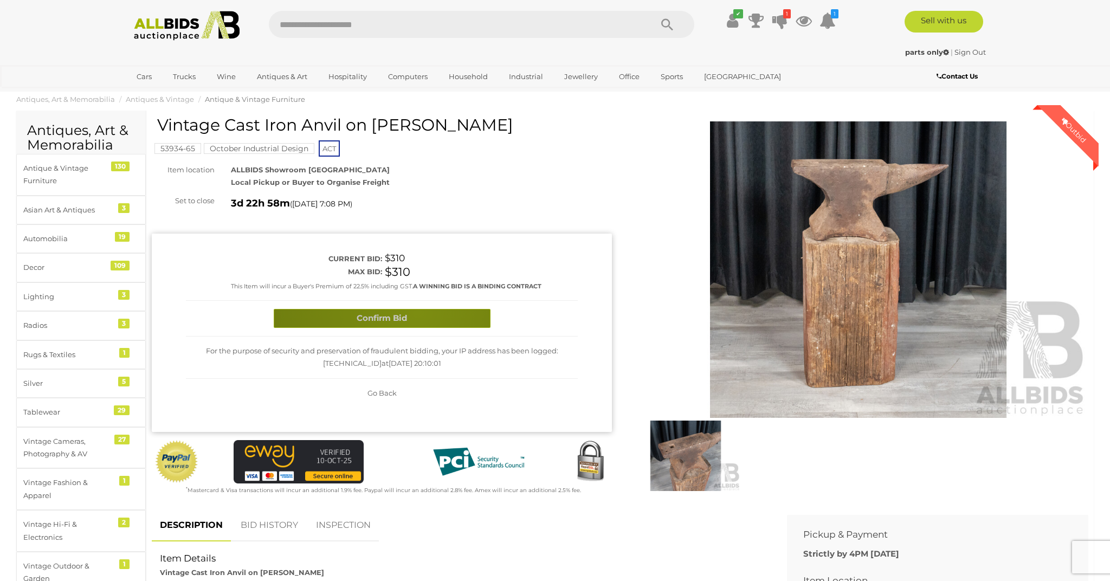
click at [417, 310] on button "Confirm Bid" at bounding box center [382, 318] width 217 height 19
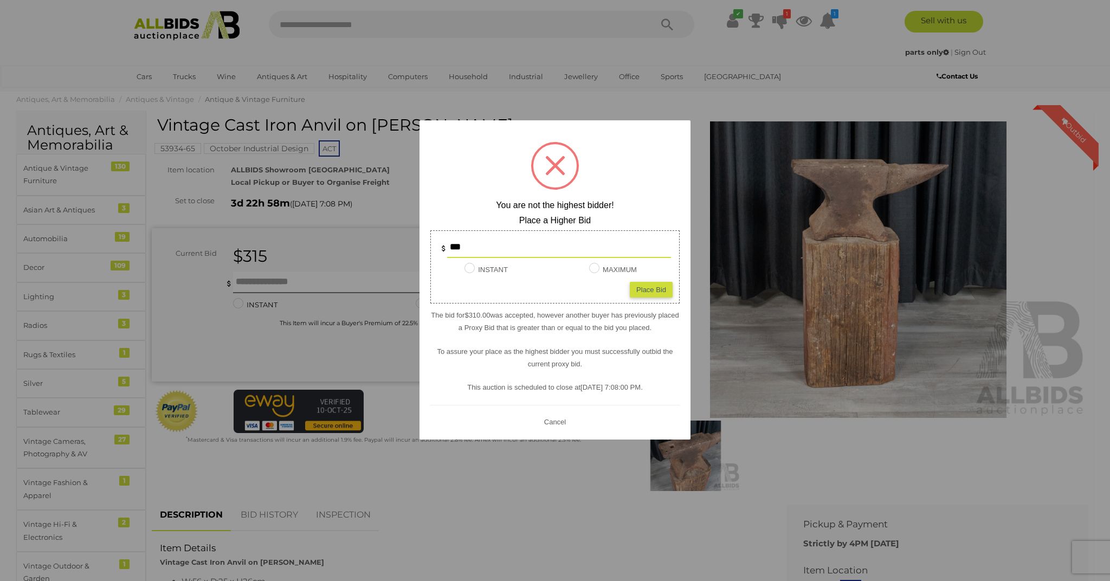
scroll to position [12, 1]
click at [274, 513] on div at bounding box center [555, 290] width 1110 height 581
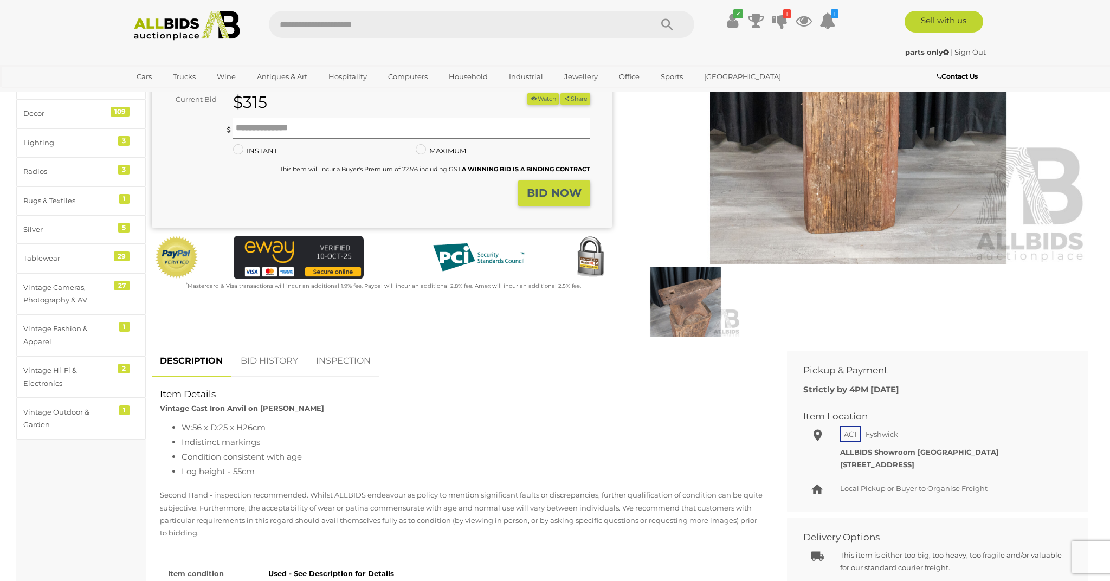
scroll to position [169, 0]
click at [259, 357] on link "BID HISTORY" at bounding box center [270, 361] width 74 height 32
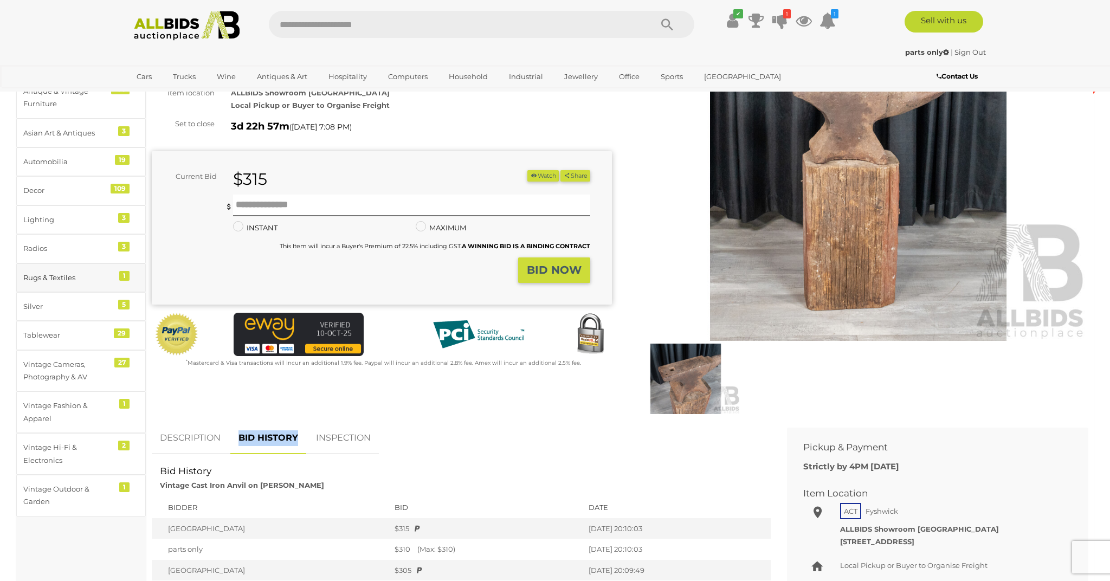
scroll to position [92, 0]
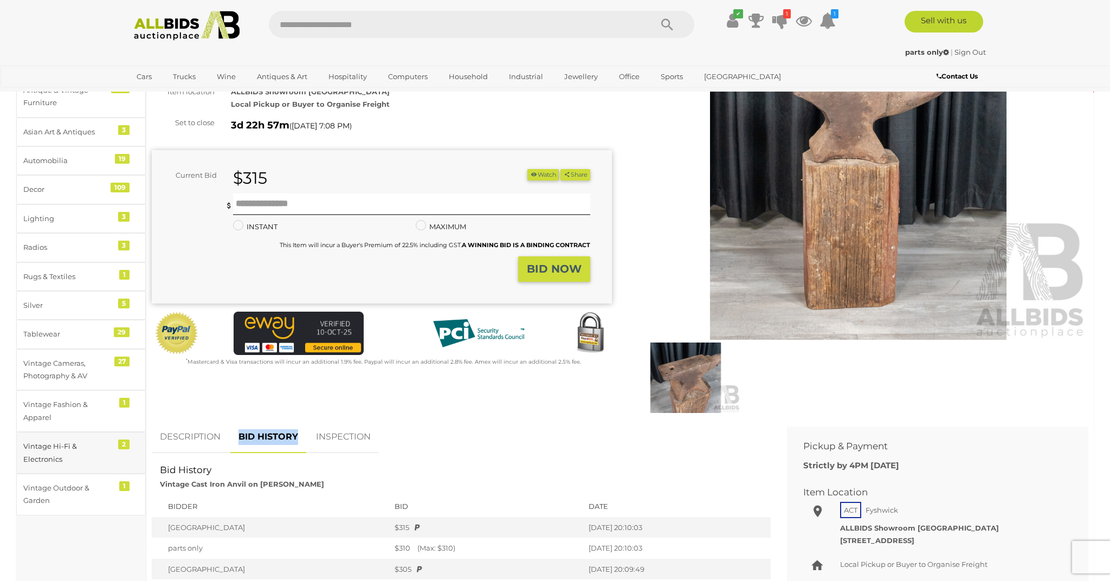
click at [40, 446] on div "Vintage Hi-Fi & Electronics" at bounding box center [67, 452] width 89 height 25
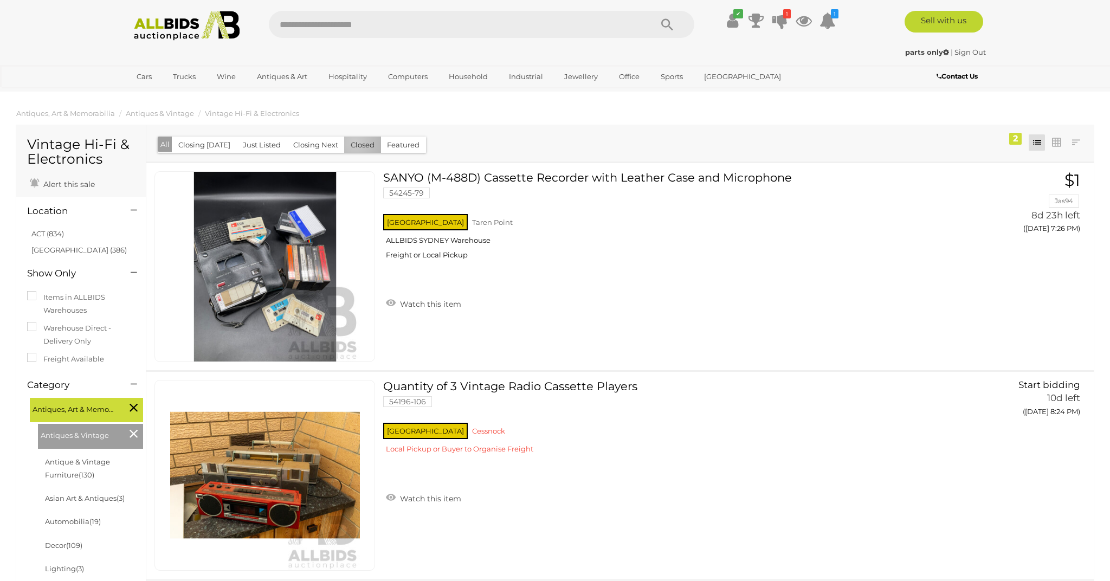
click at [351, 142] on button "Closed" at bounding box center [362, 145] width 37 height 17
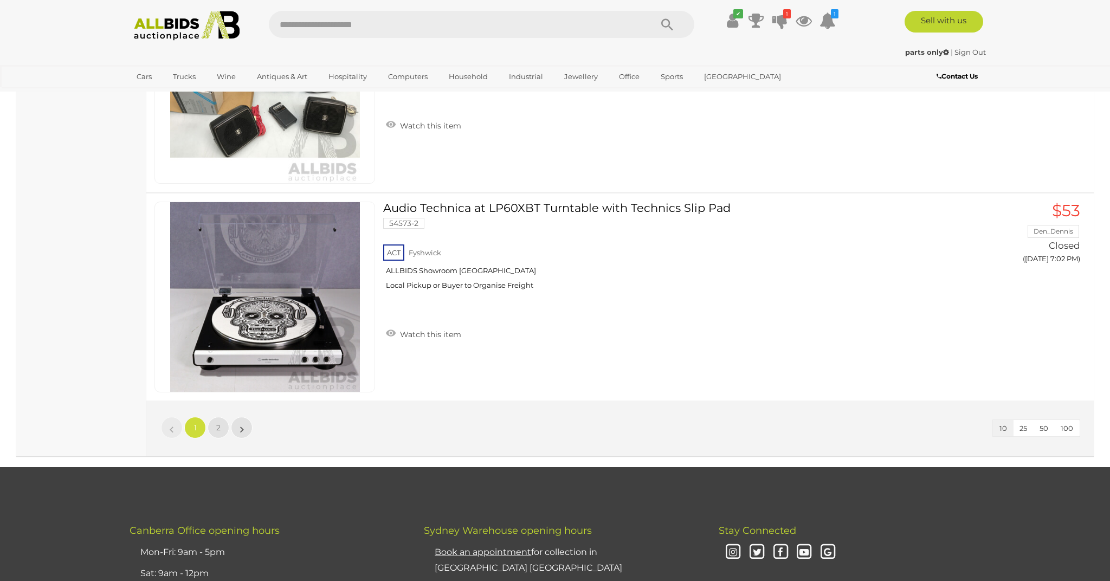
scroll to position [1849, 0]
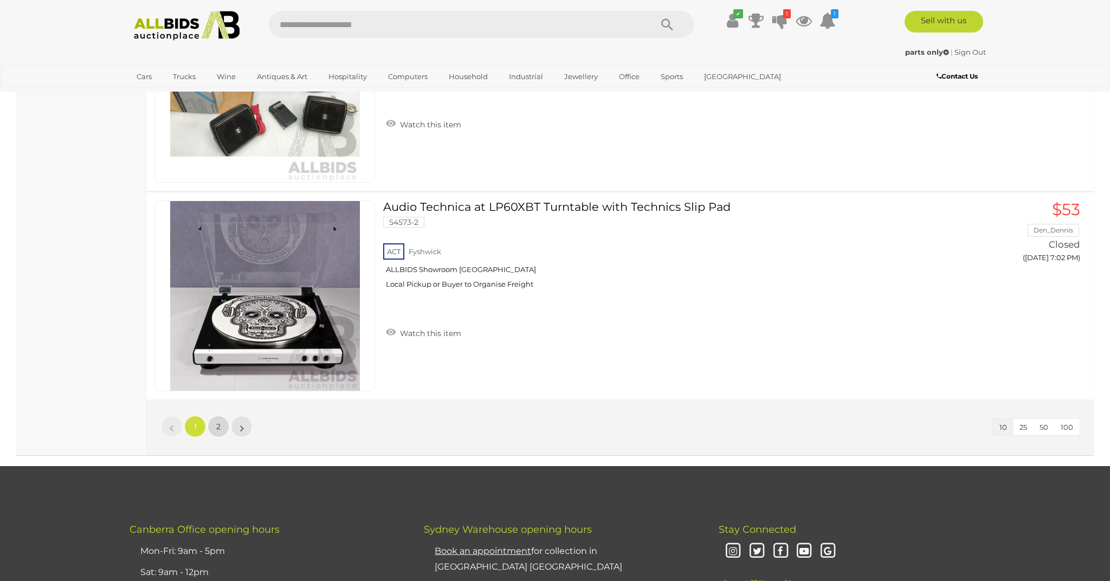
click at [216, 425] on link "2" at bounding box center [219, 427] width 22 height 22
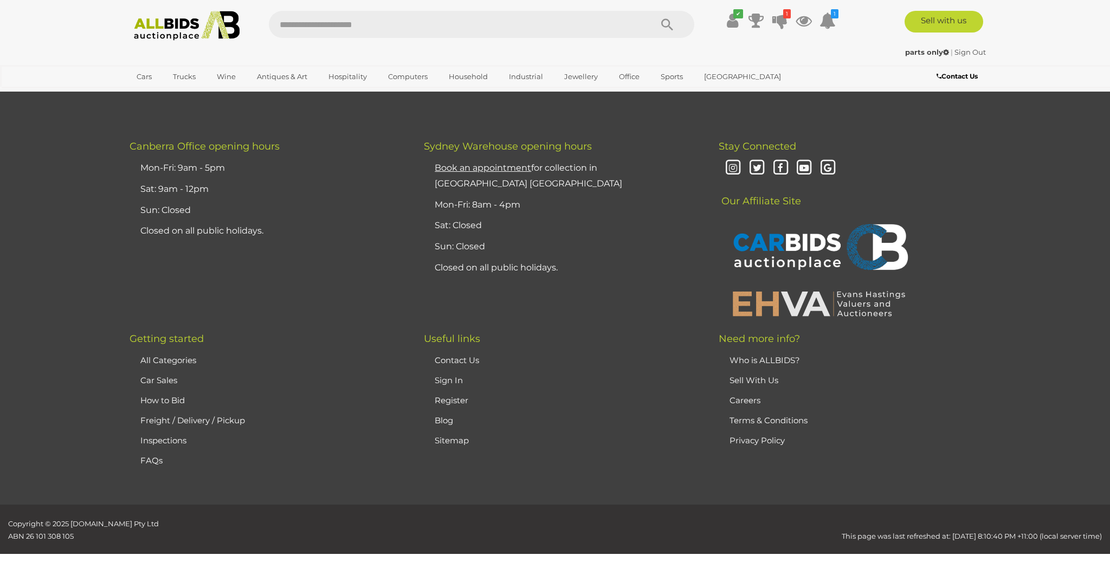
scroll to position [53, 0]
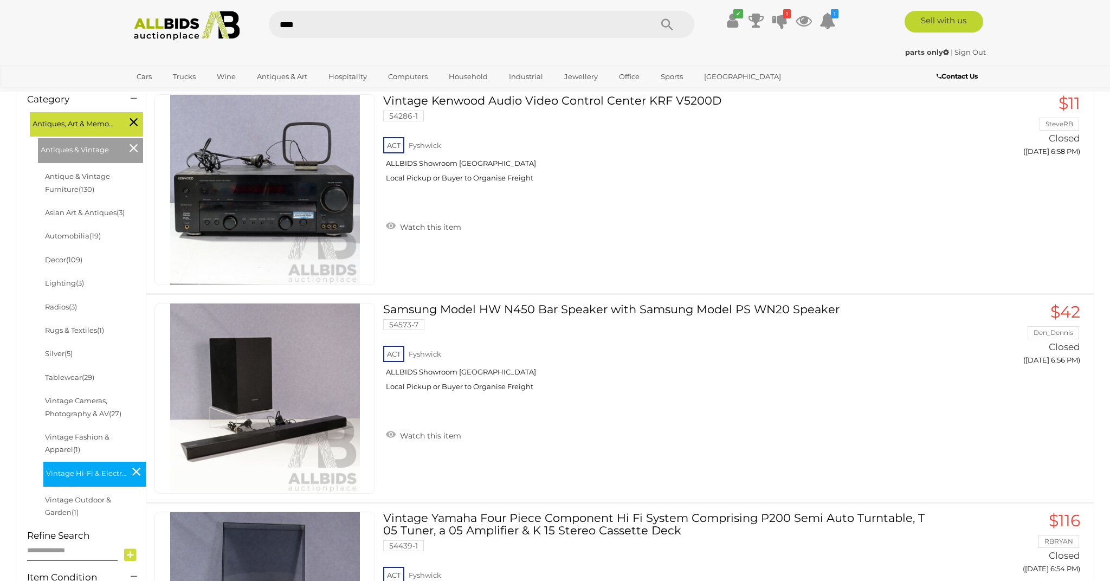
scroll to position [284, 2]
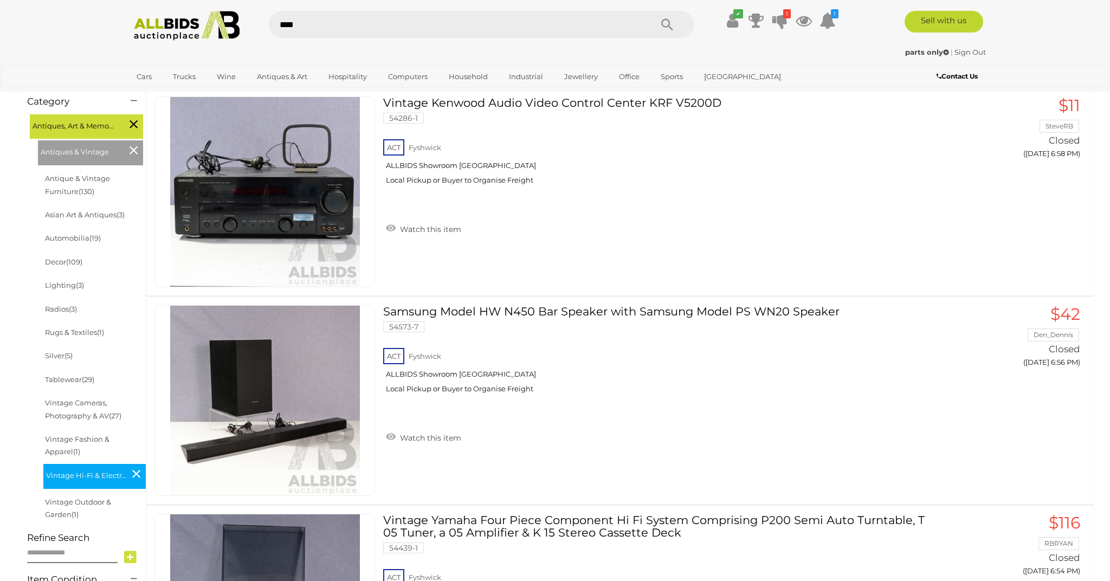
type input "****"
click at [667, 21] on icon "Search" at bounding box center [667, 25] width 12 height 16
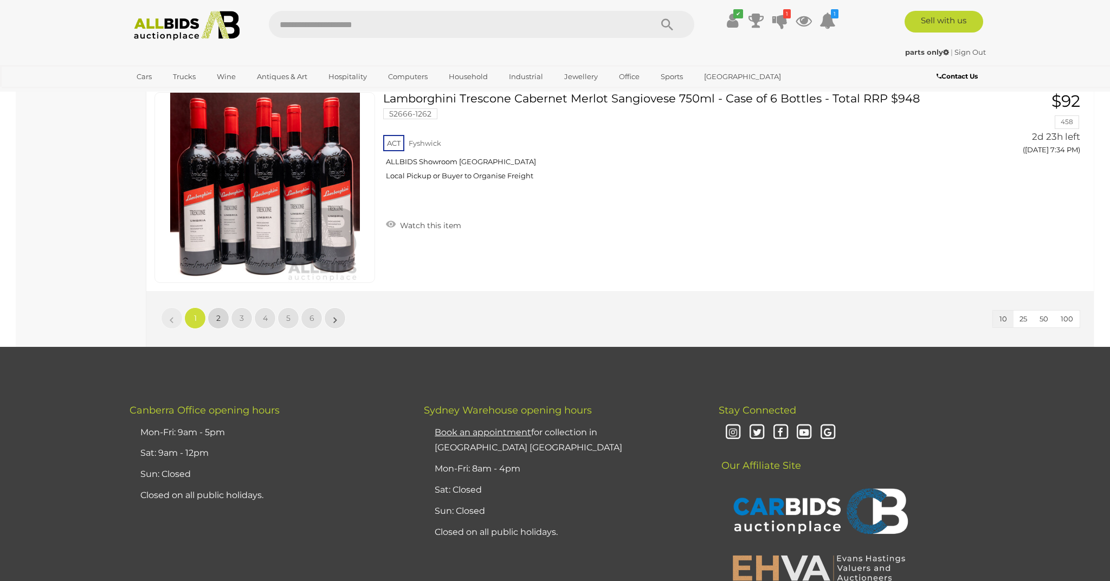
scroll to position [1939, 0]
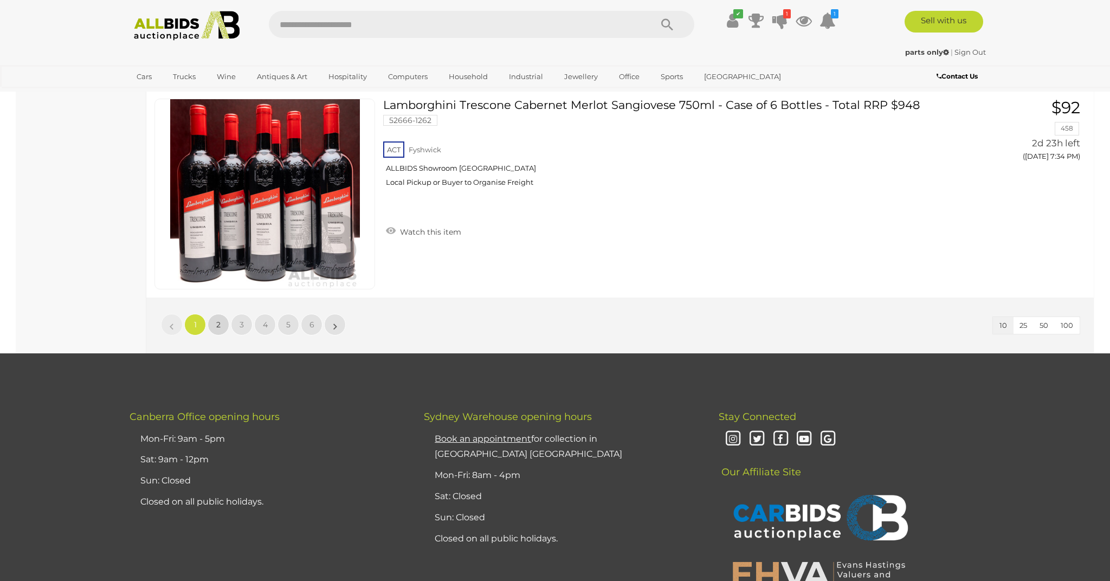
click at [217, 317] on link "2" at bounding box center [219, 325] width 22 height 22
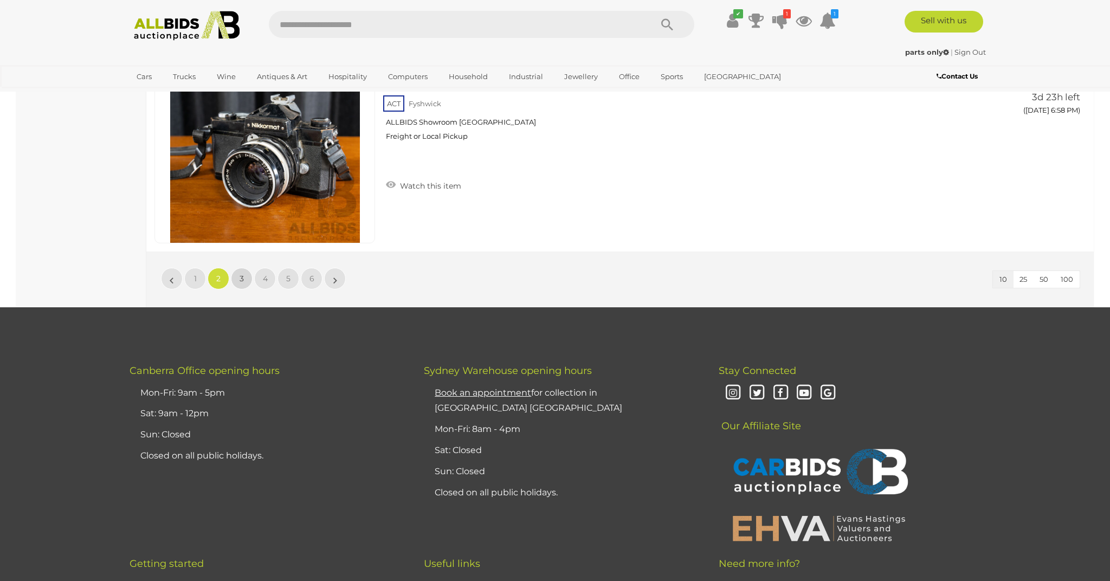
scroll to position [1982, 0]
click at [241, 277] on span "3" at bounding box center [242, 278] width 4 height 10
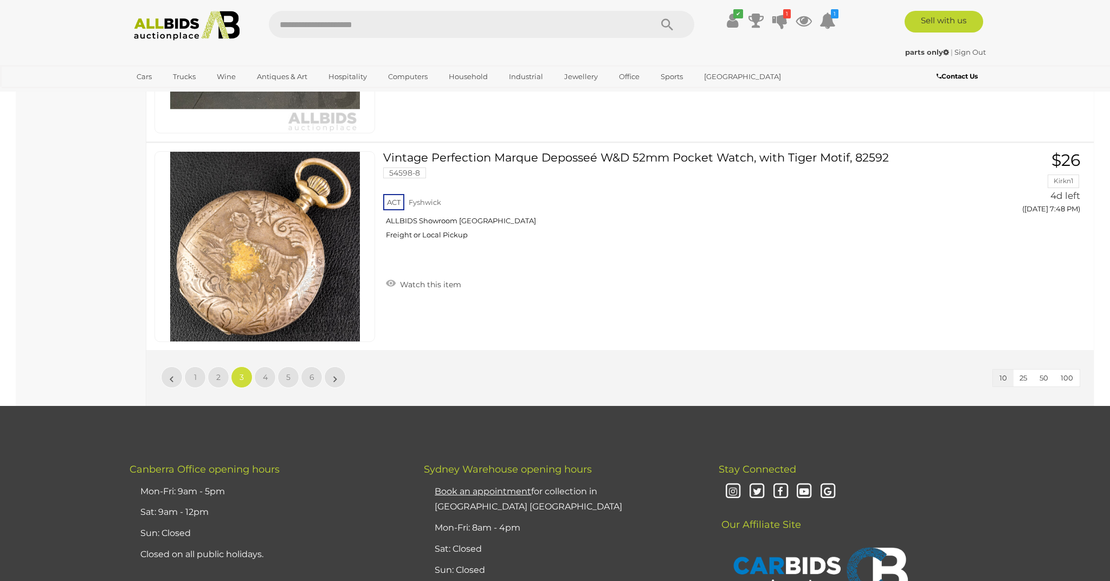
scroll to position [1884, 0]
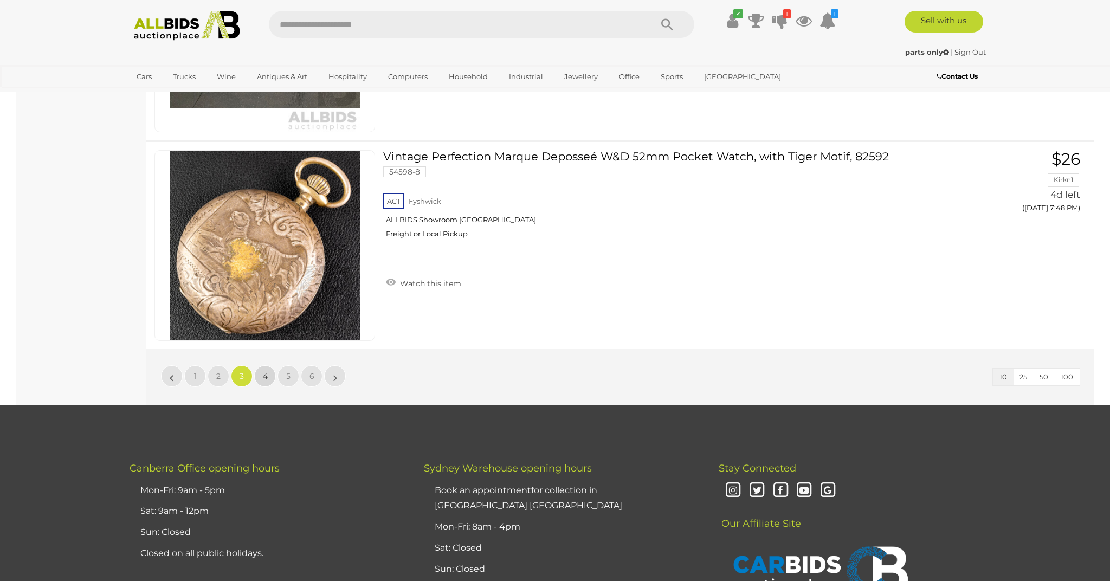
click at [263, 371] on span "4" at bounding box center [265, 376] width 5 height 10
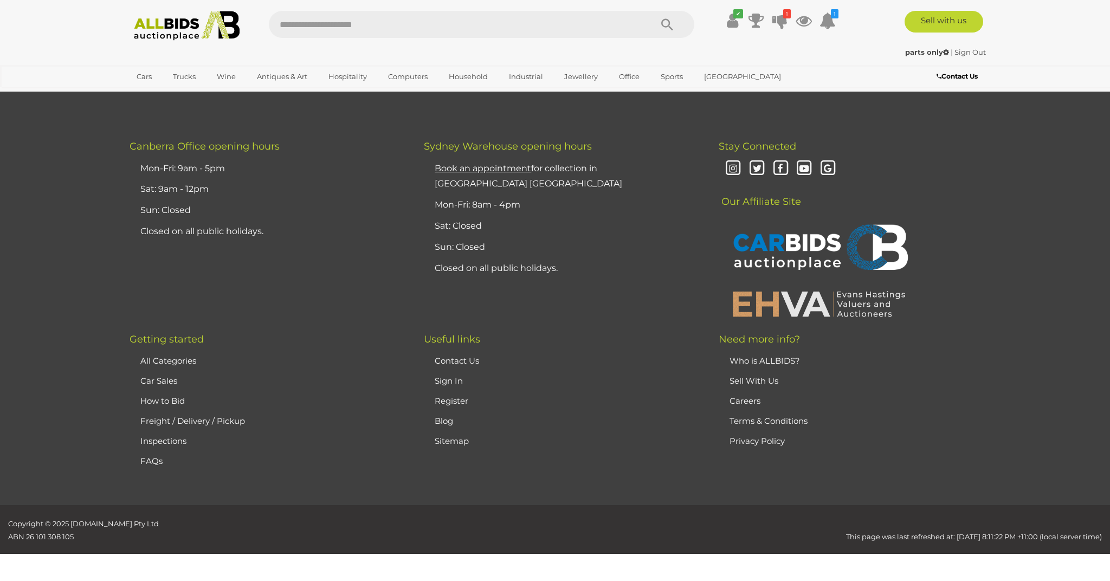
scroll to position [0, 0]
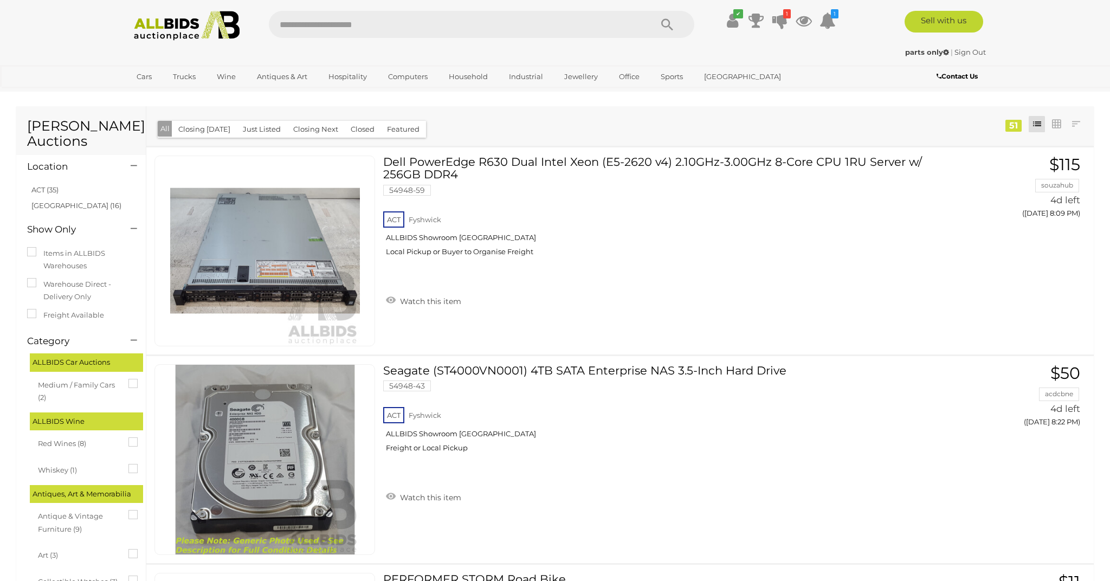
click at [612, 119] on div at bounding box center [582, 118] width 854 height 3
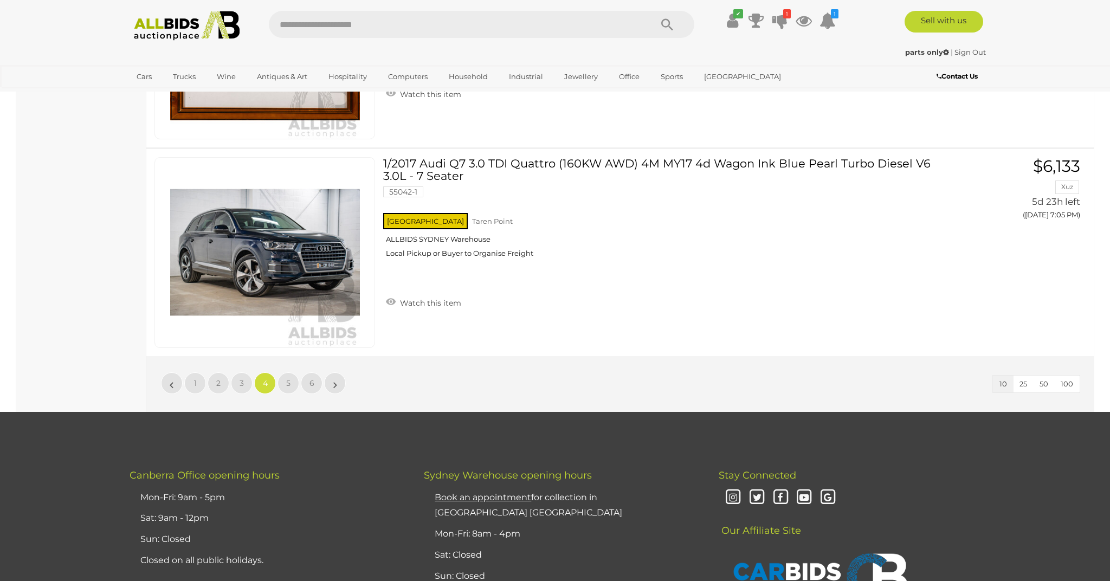
scroll to position [1965, 0]
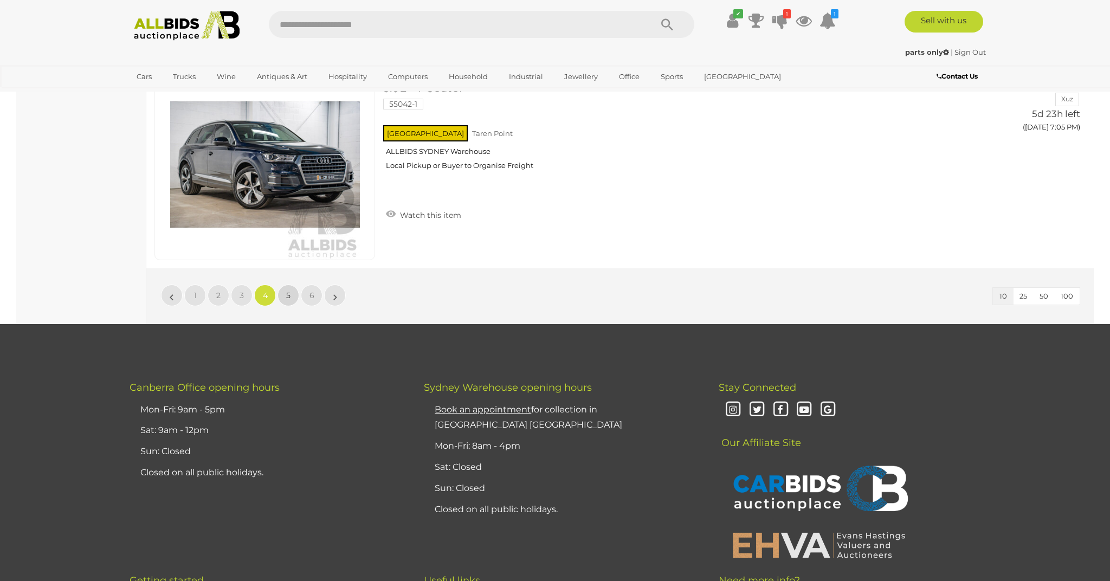
click at [286, 294] on span "5" at bounding box center [288, 296] width 4 height 10
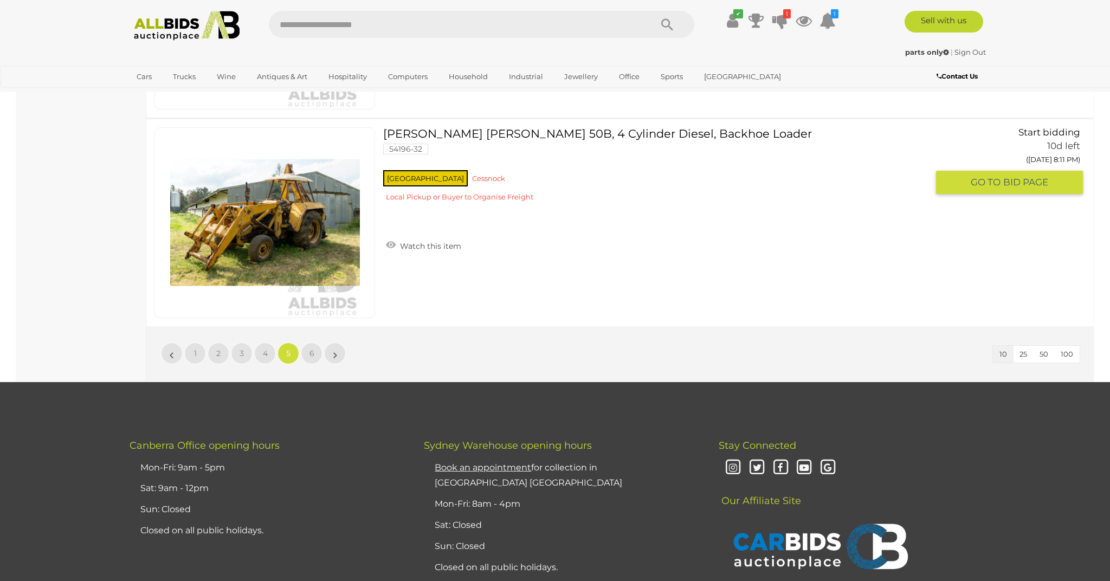
scroll to position [1906, 0]
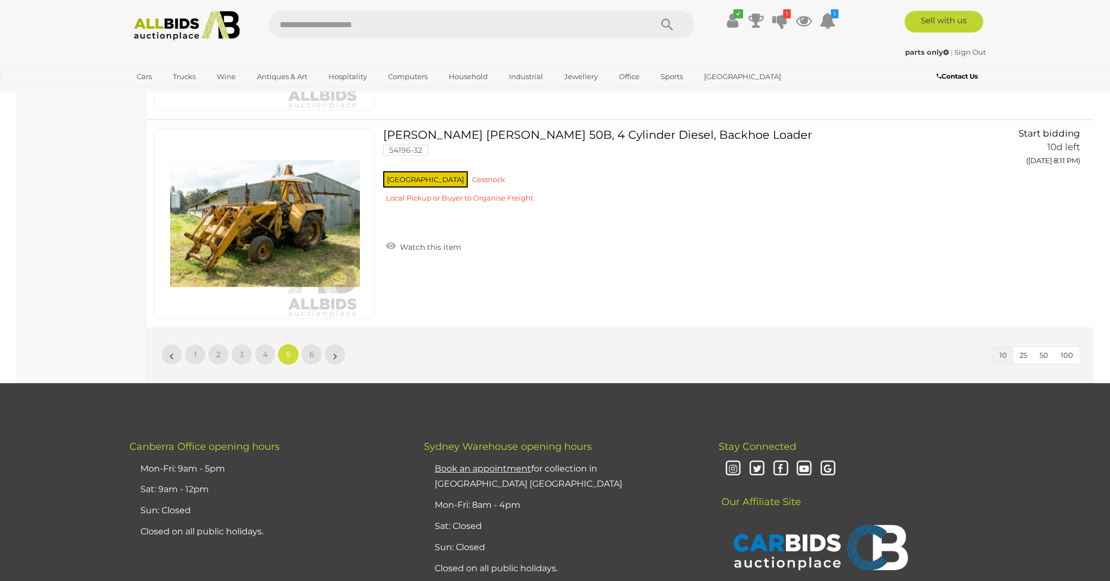
click at [312, 352] on span "6" at bounding box center [312, 355] width 5 height 10
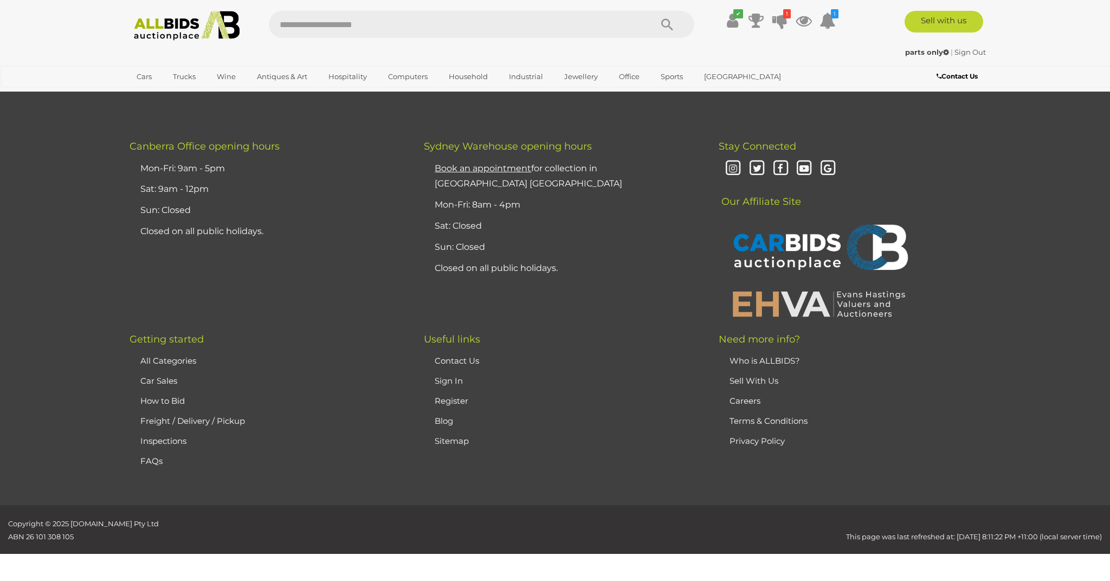
scroll to position [0, 0]
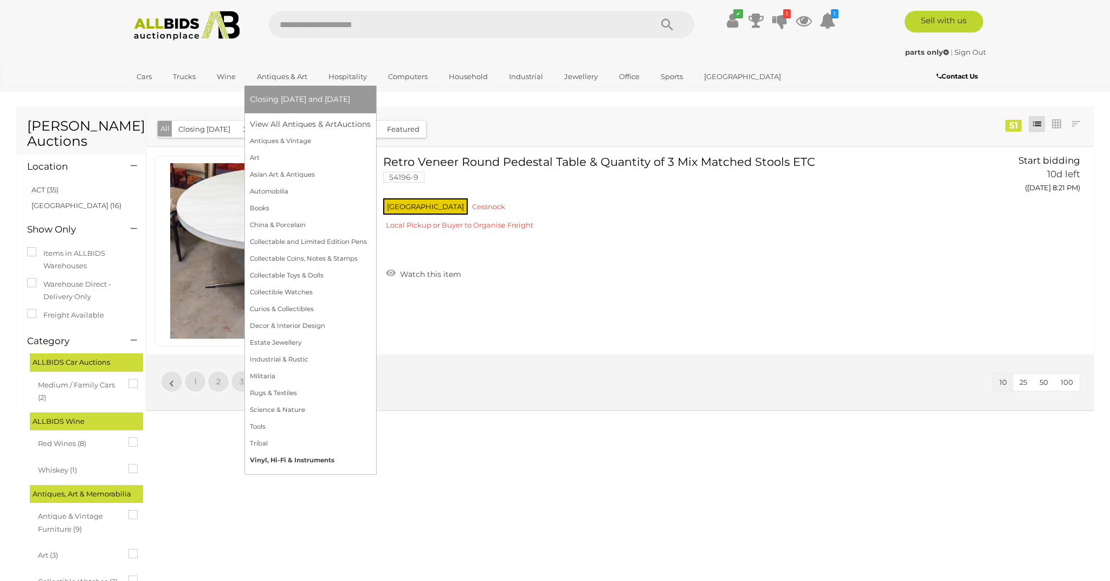
click at [257, 456] on link "Vinyl, Hi-Fi & Instruments" at bounding box center [310, 460] width 121 height 17
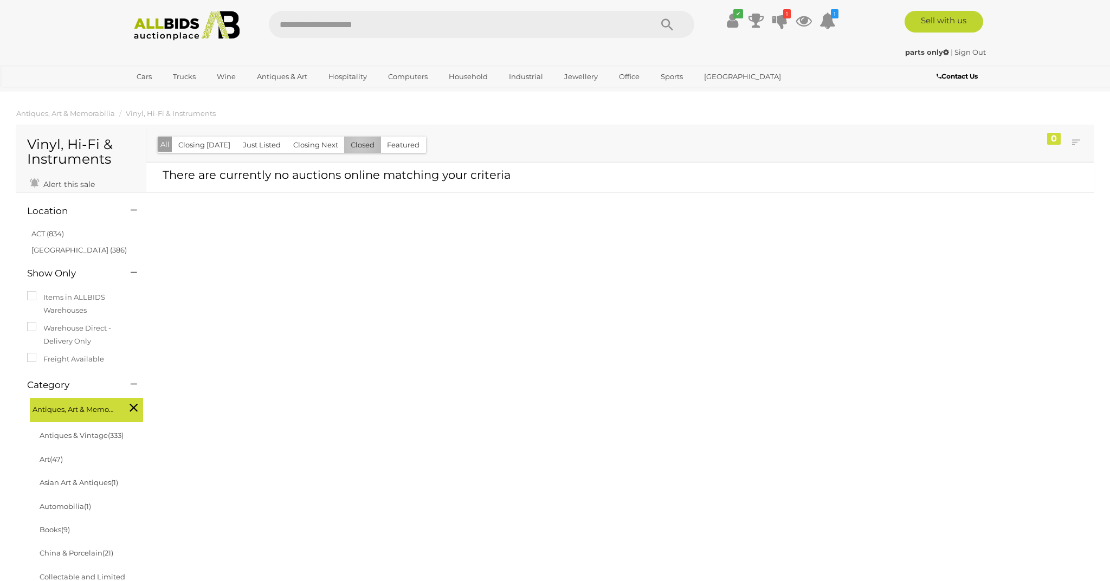
click at [356, 143] on button "Closed" at bounding box center [362, 145] width 37 height 17
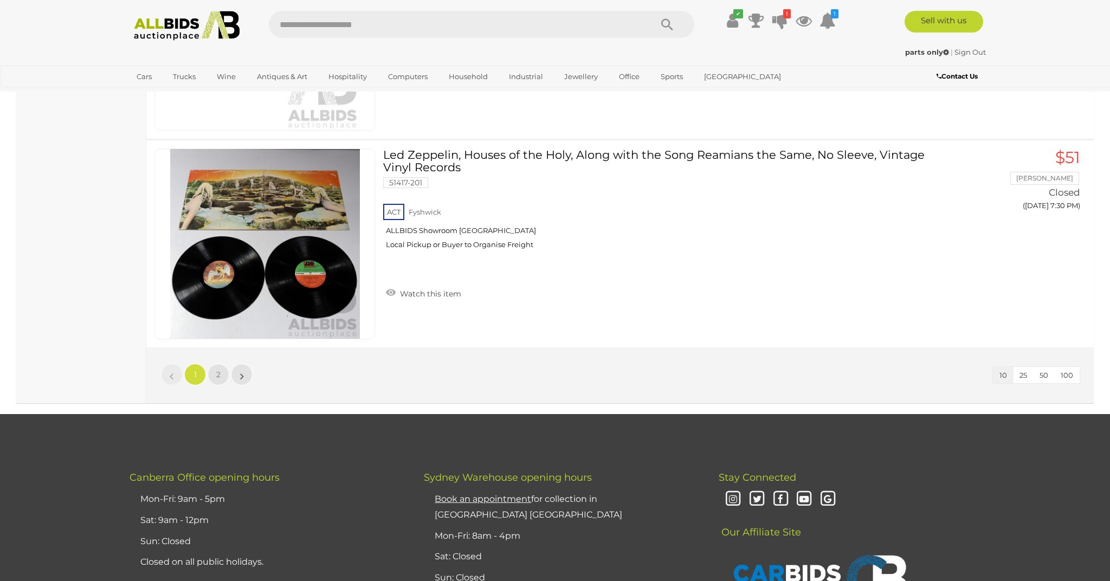
scroll to position [1903, 0]
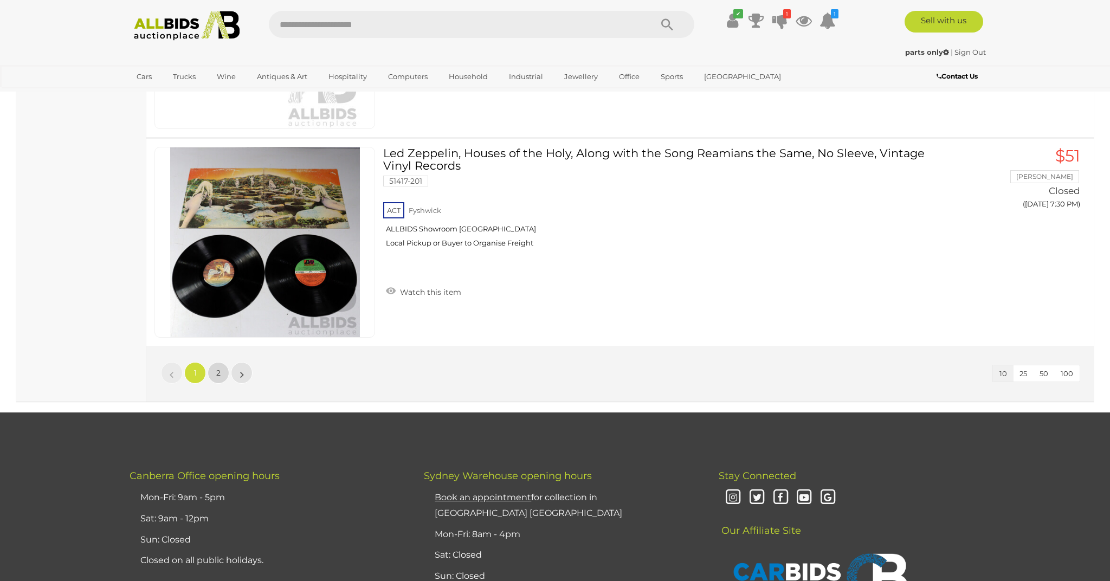
click at [214, 369] on link "2" at bounding box center [219, 373] width 22 height 22
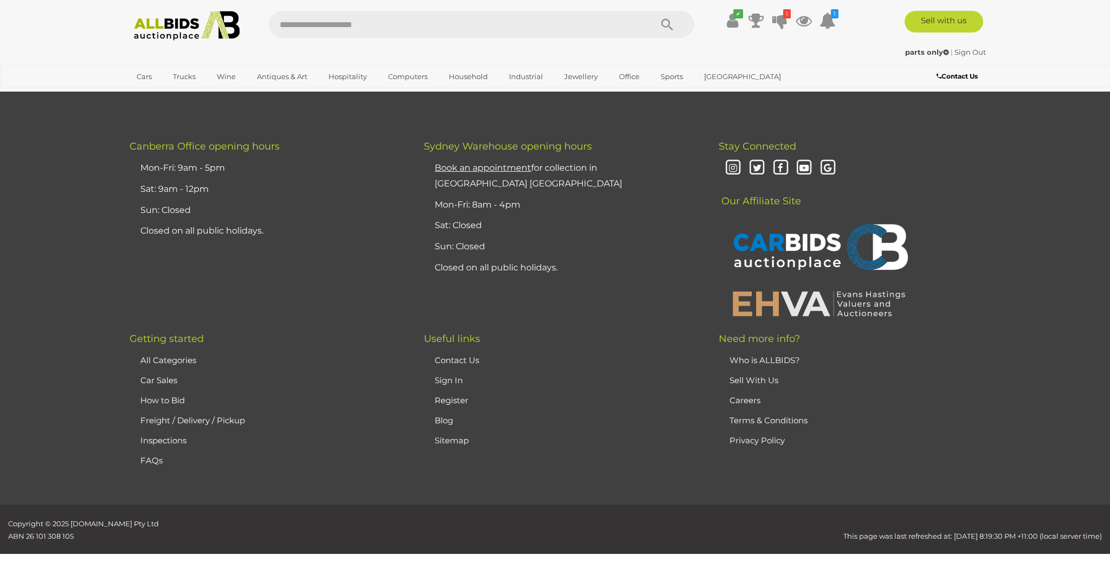
scroll to position [53, 0]
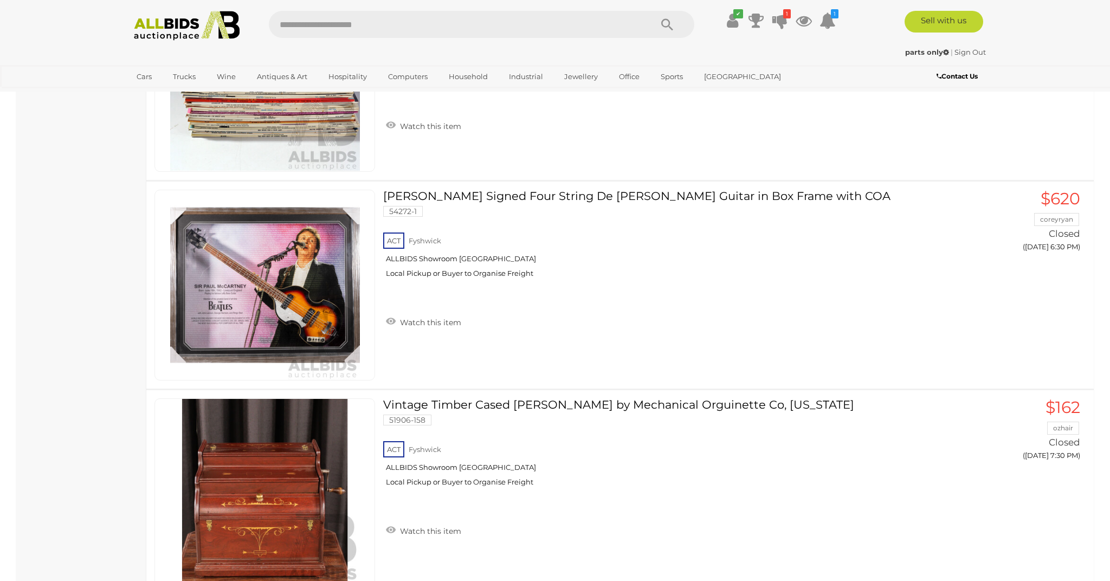
scroll to position [1652, 0]
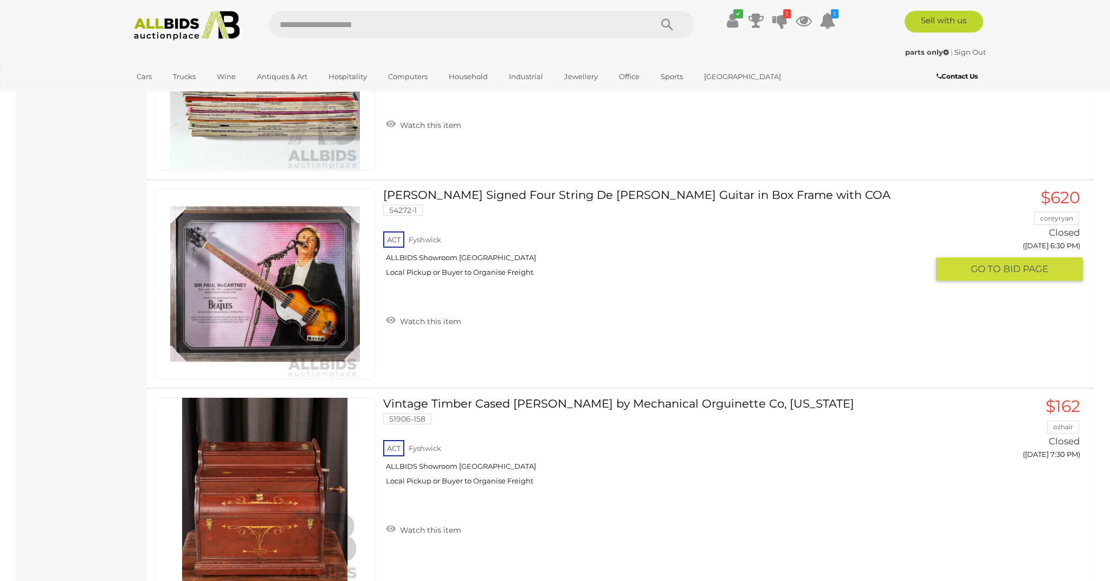
click at [309, 295] on img at bounding box center [265, 284] width 190 height 190
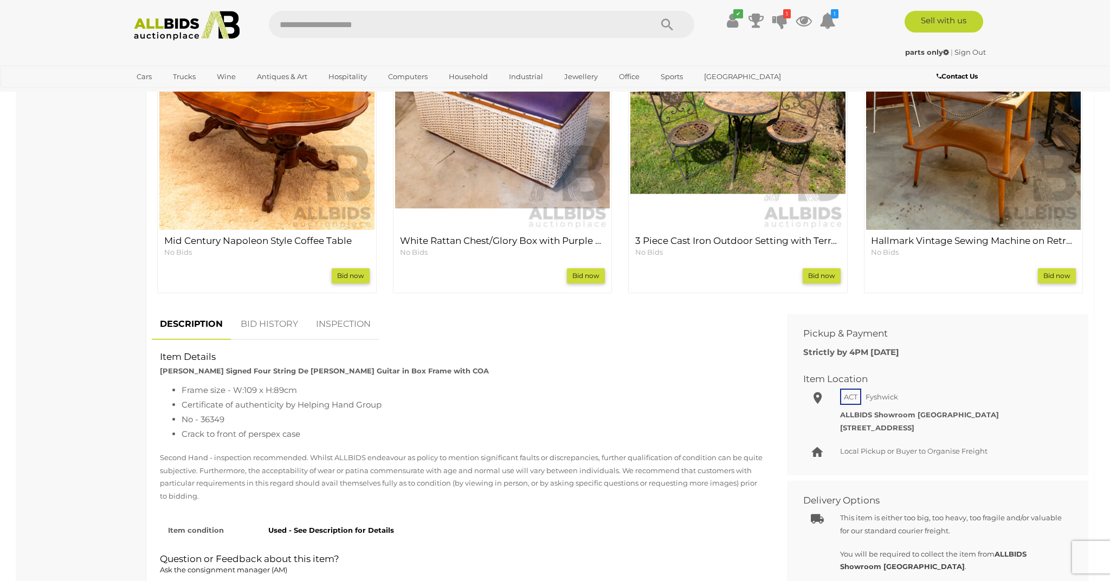
scroll to position [530, 0]
click at [266, 318] on link "BID HISTORY" at bounding box center [270, 323] width 74 height 32
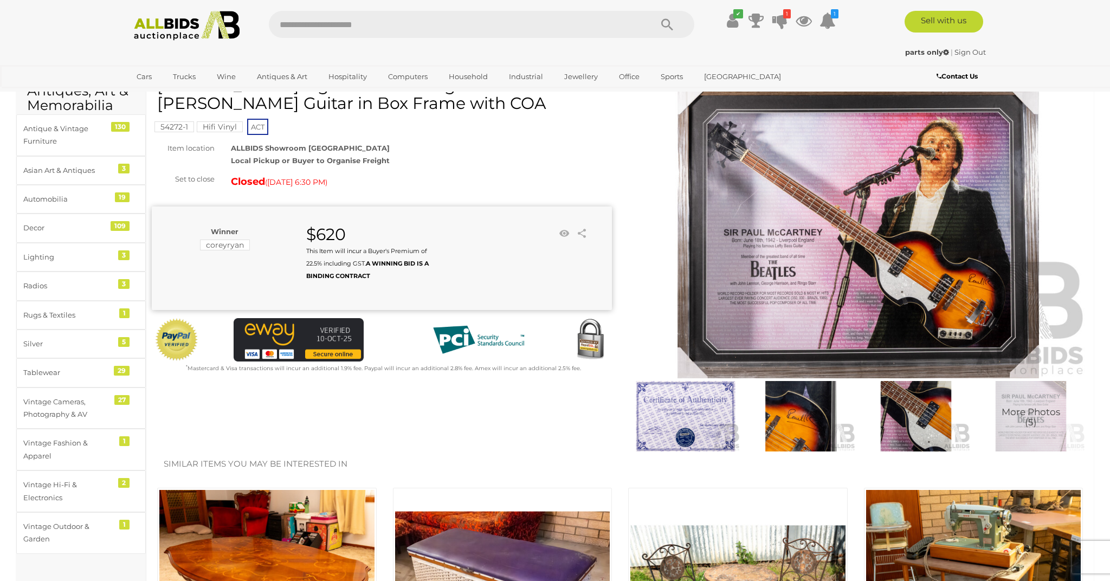
scroll to position [53, 0]
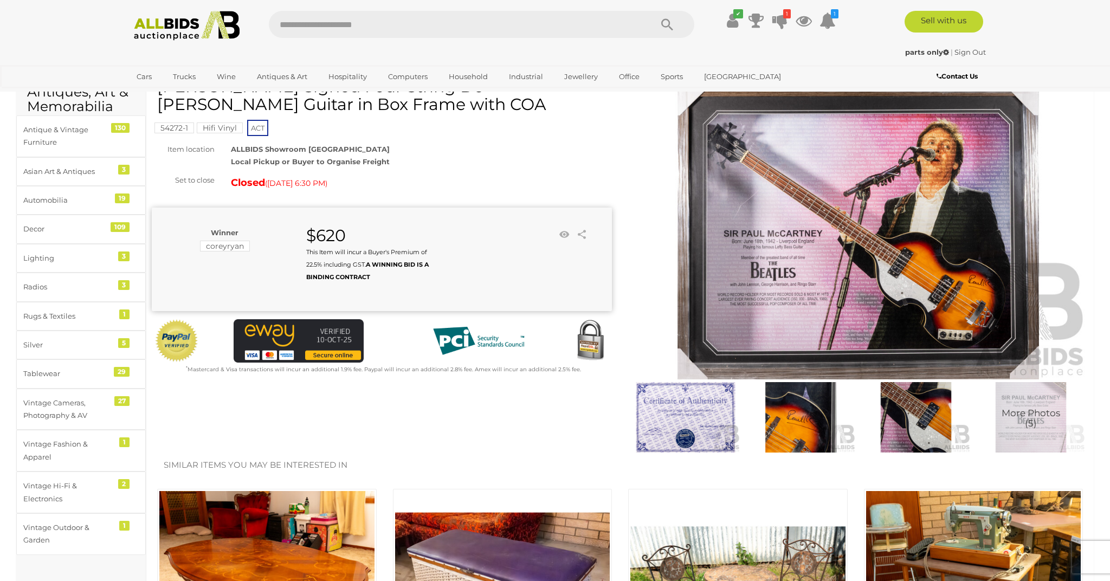
click at [677, 414] on img at bounding box center [686, 417] width 110 height 70
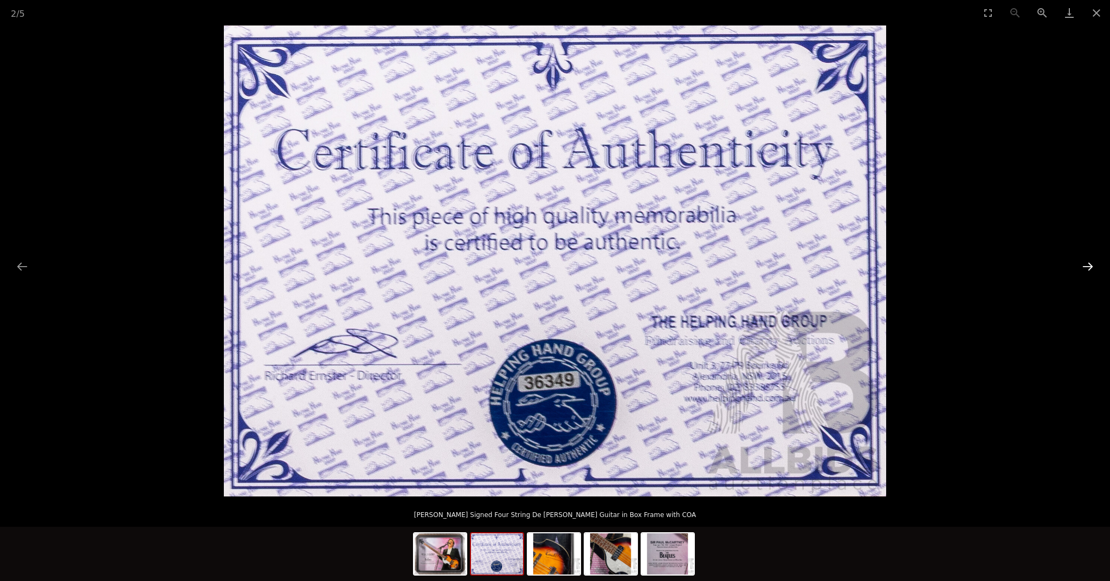
click at [1085, 263] on button "Next slide" at bounding box center [1088, 266] width 23 height 21
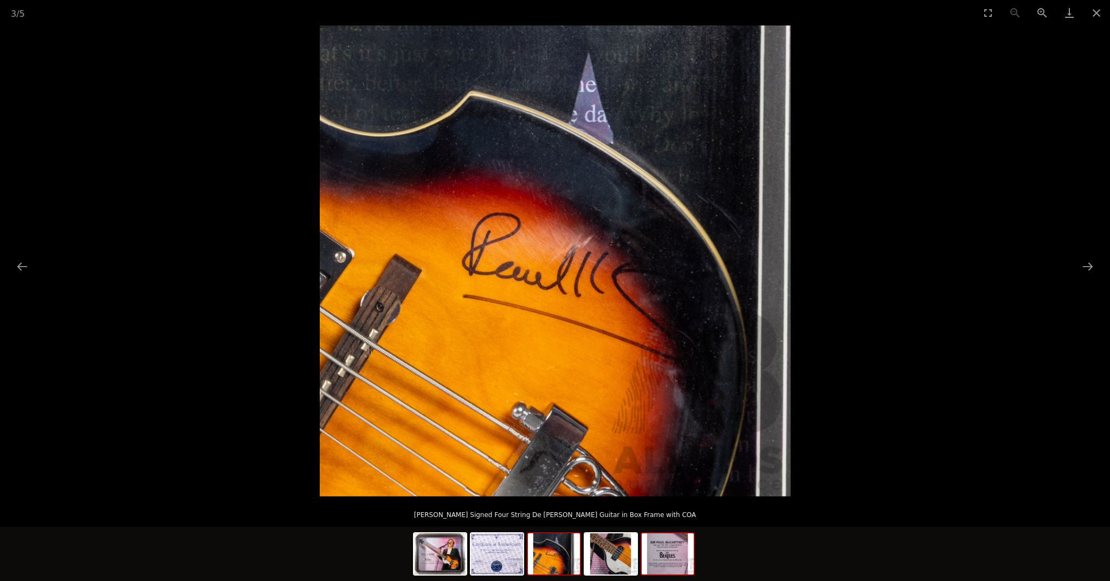
click at [673, 557] on img at bounding box center [668, 553] width 52 height 41
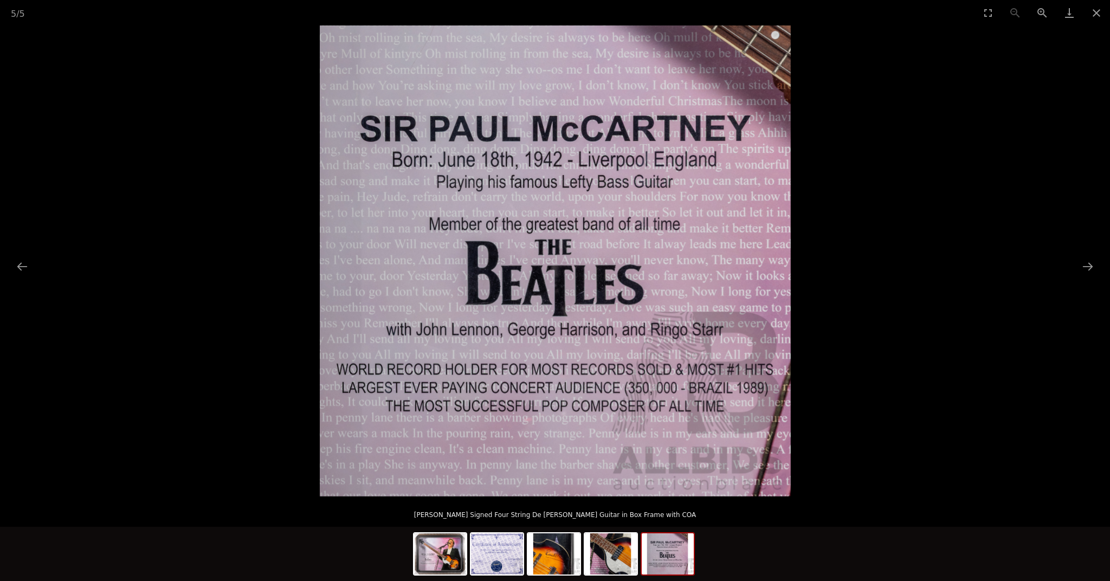
scroll to position [49, 0]
click at [1091, 265] on button "Next slide" at bounding box center [1088, 266] width 23 height 21
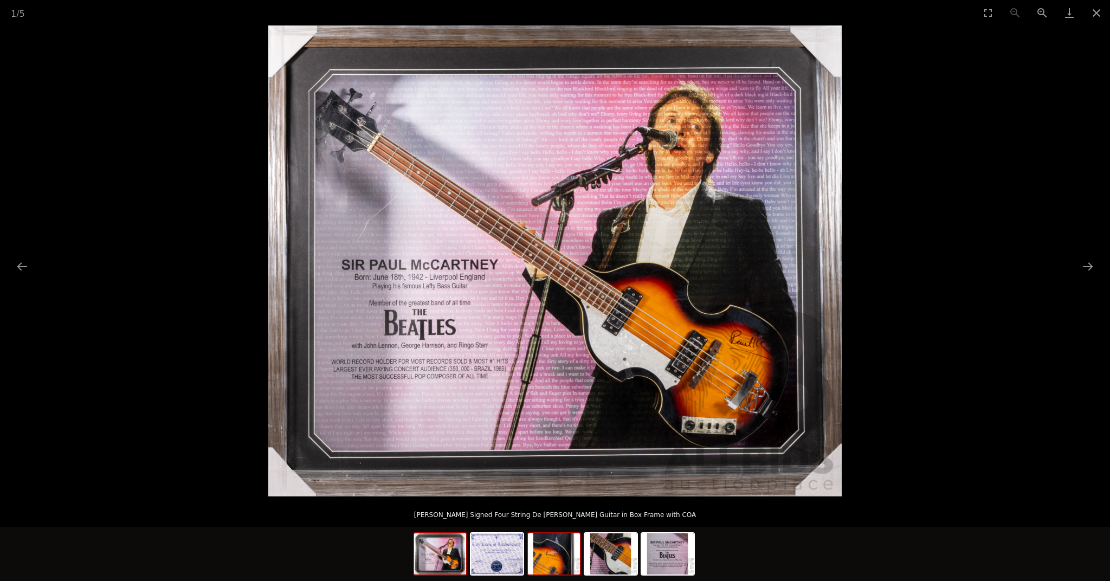
click at [556, 563] on img at bounding box center [554, 553] width 52 height 41
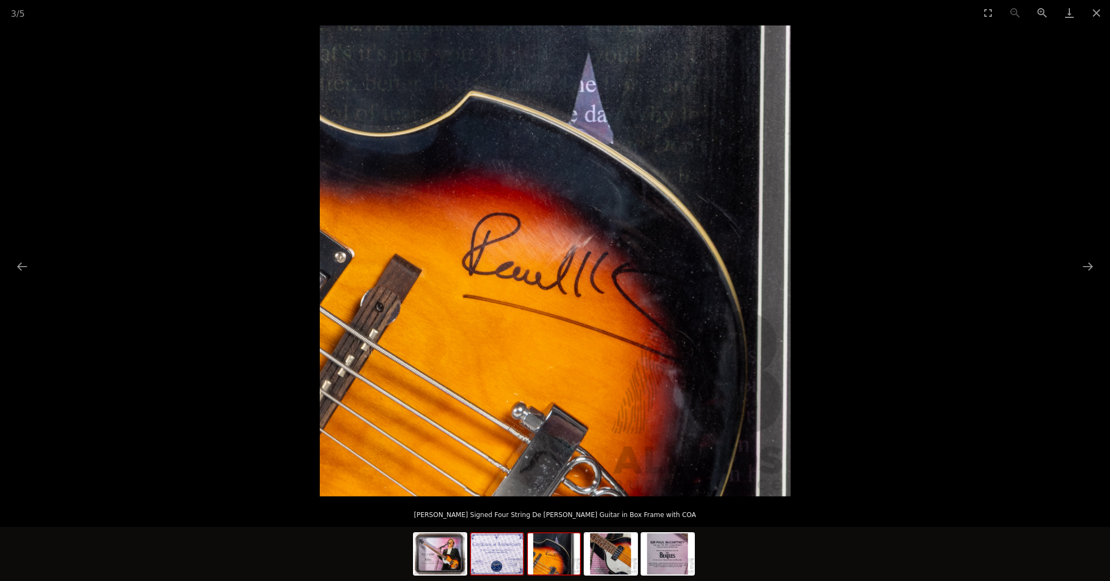
click at [493, 551] on img at bounding box center [497, 553] width 52 height 41
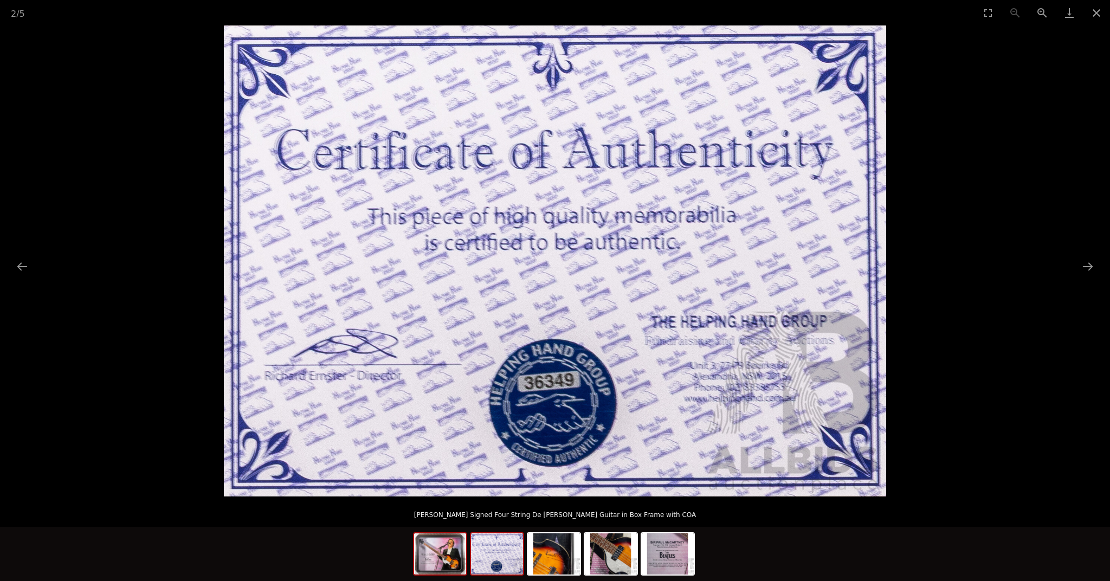
click at [446, 557] on img at bounding box center [440, 553] width 52 height 41
